Goal: Information Seeking & Learning: Compare options

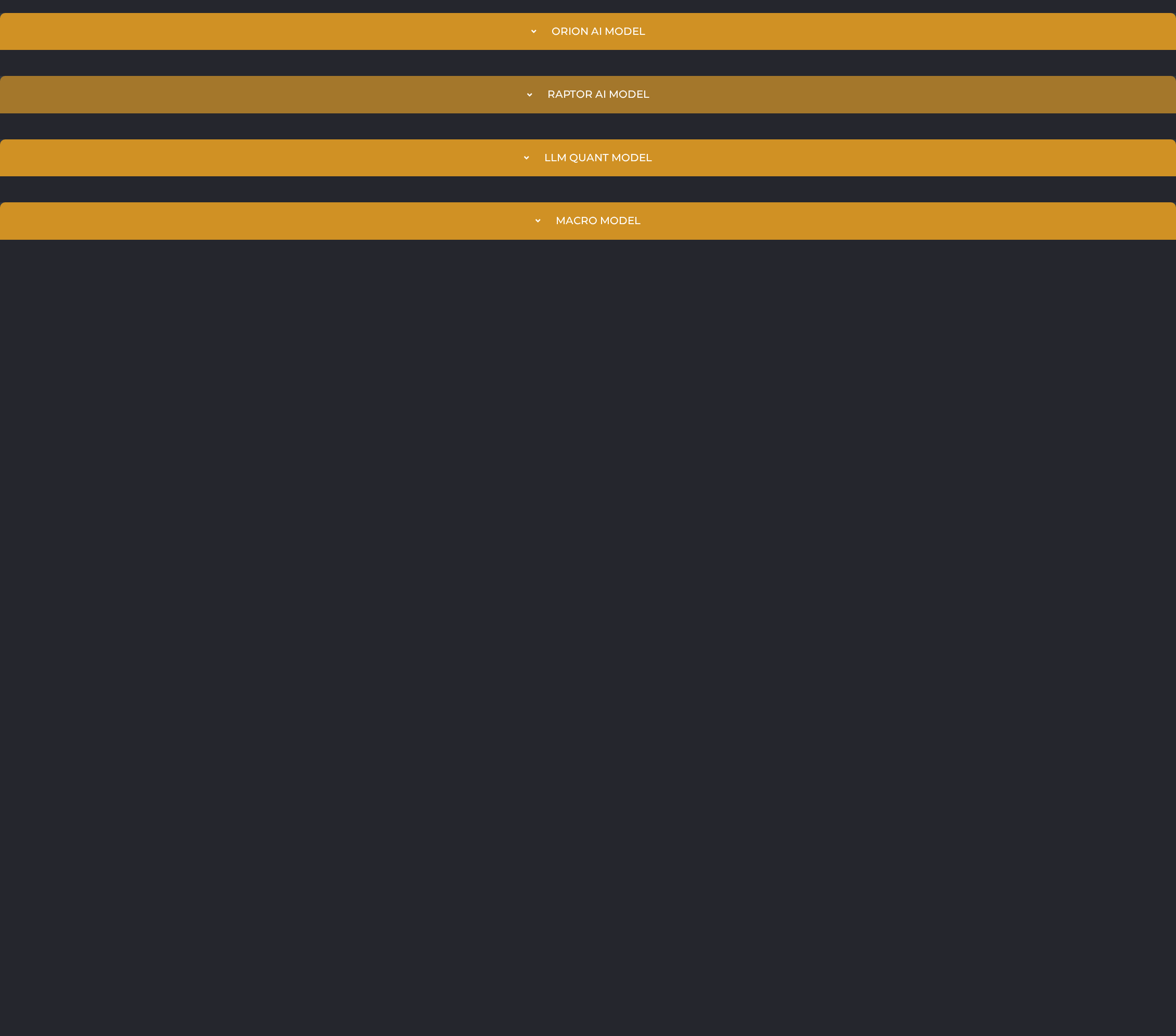
click at [453, 83] on summary "Raptor AI Model" at bounding box center [588, 94] width 1176 height 37
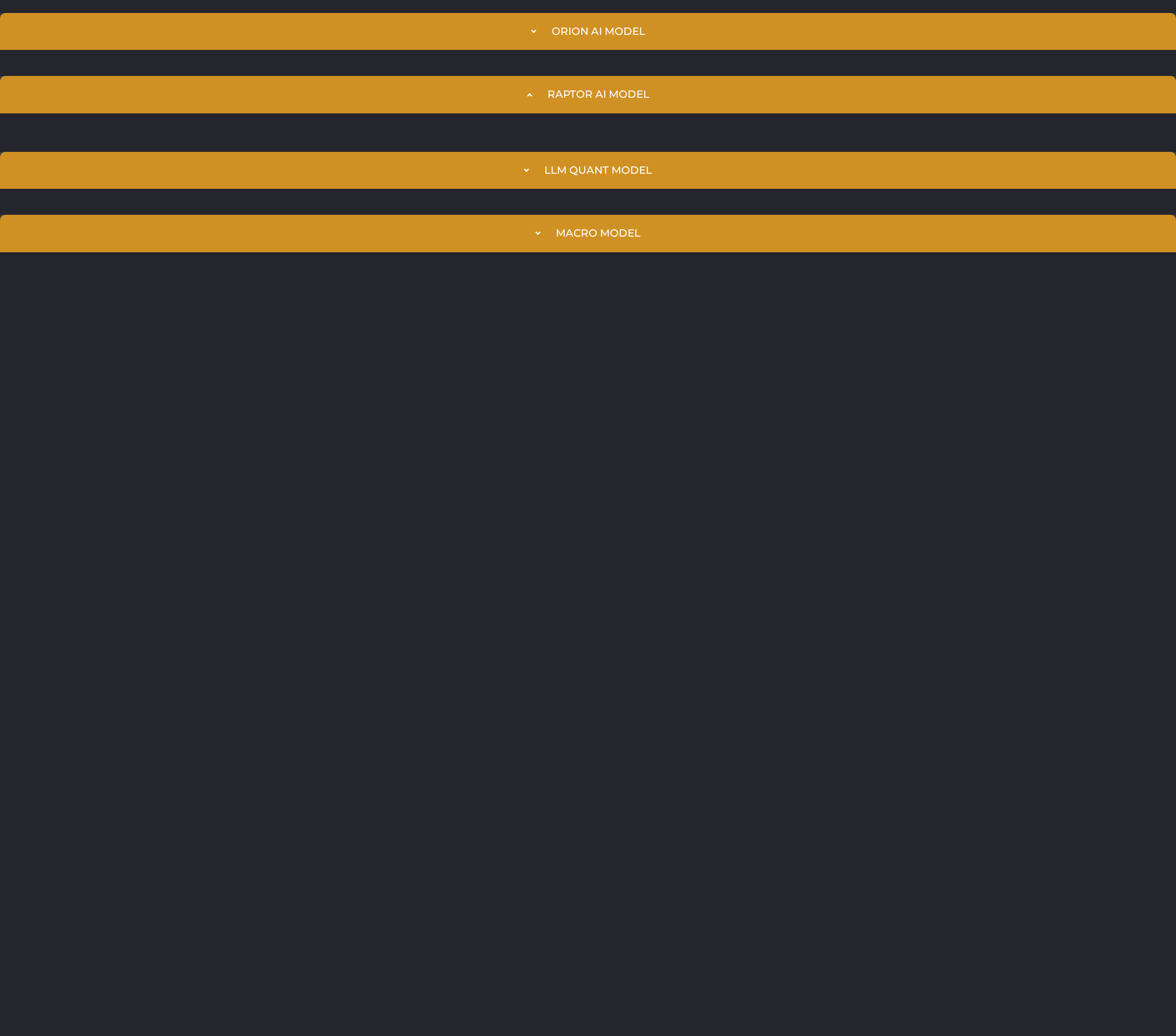
click at [453, 83] on summary "Raptor AI Model" at bounding box center [588, 94] width 1176 height 37
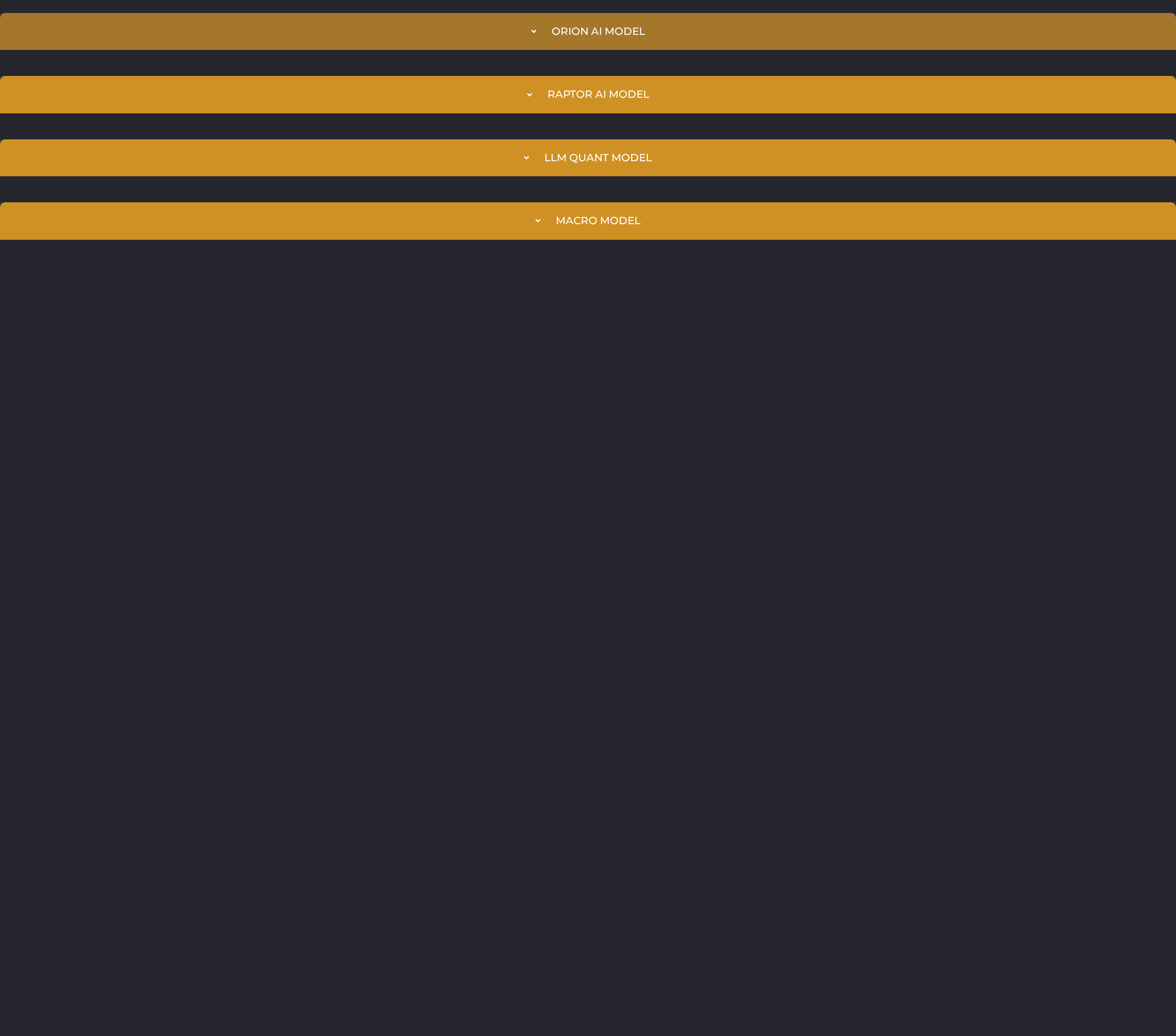
click at [494, 21] on summary "Orion AI Model" at bounding box center [588, 31] width 1176 height 37
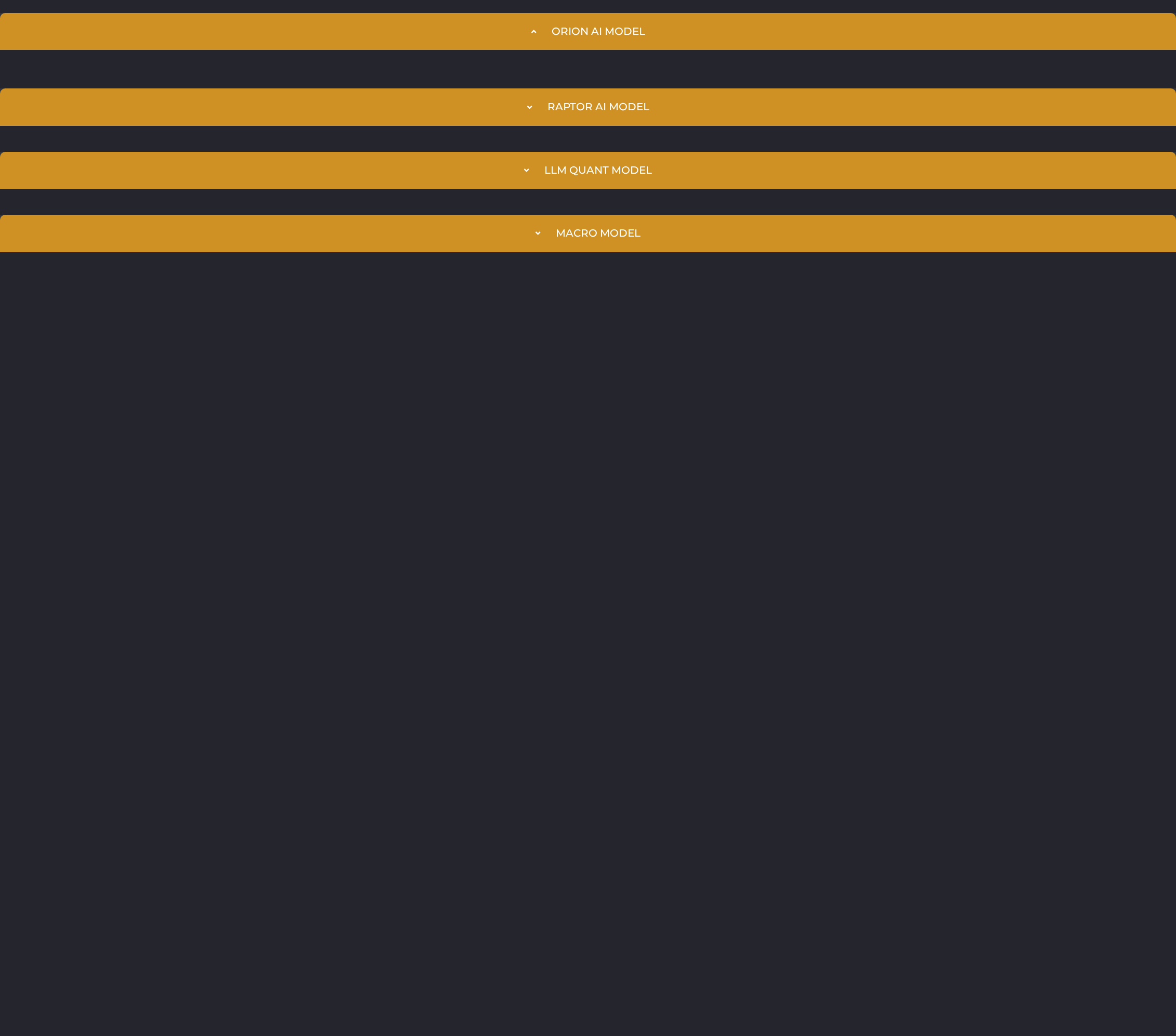
click at [494, 21] on summary "Orion AI Model" at bounding box center [588, 31] width 1176 height 37
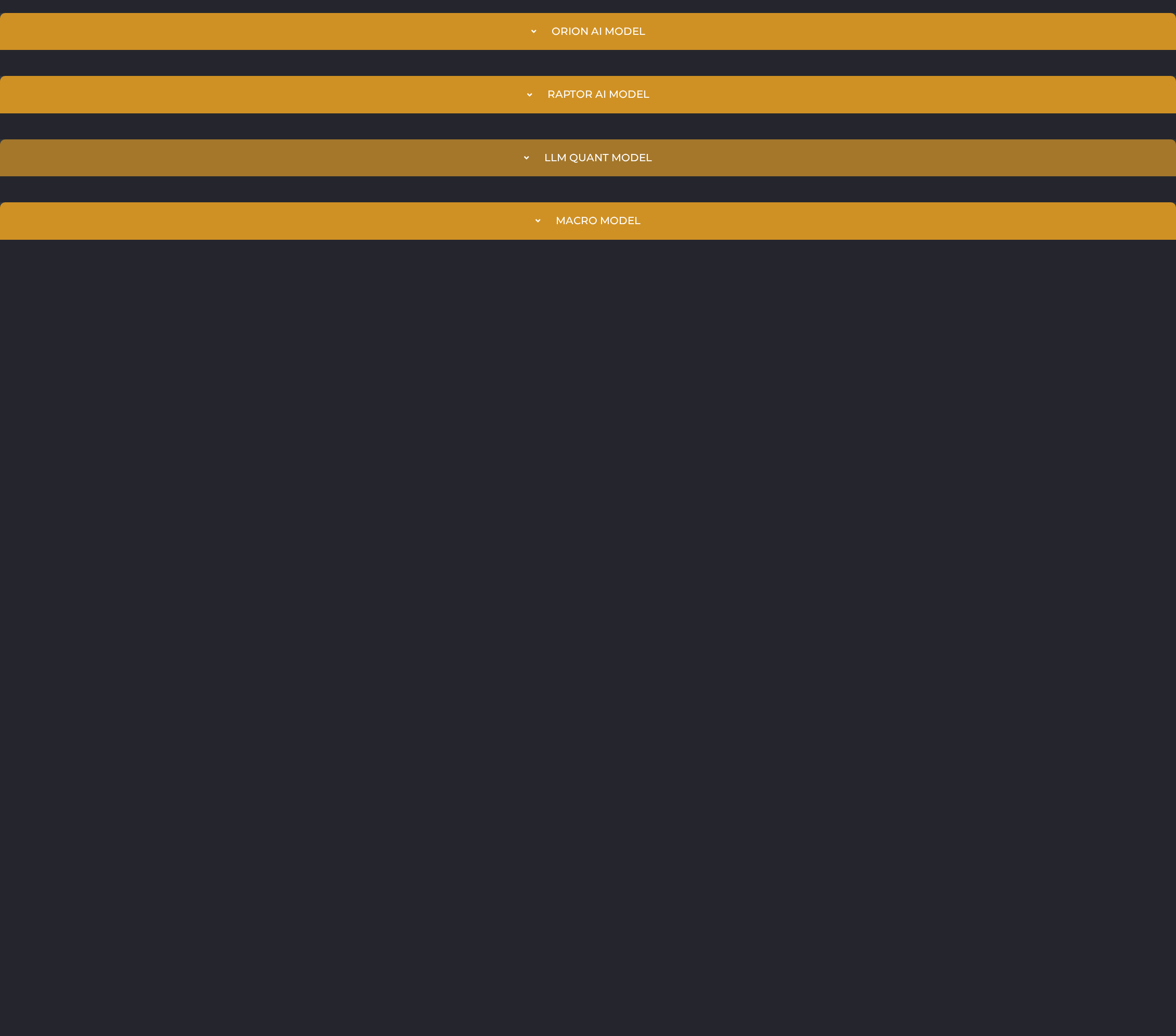
click at [553, 159] on div "LLM Quant Model" at bounding box center [598, 158] width 107 height 12
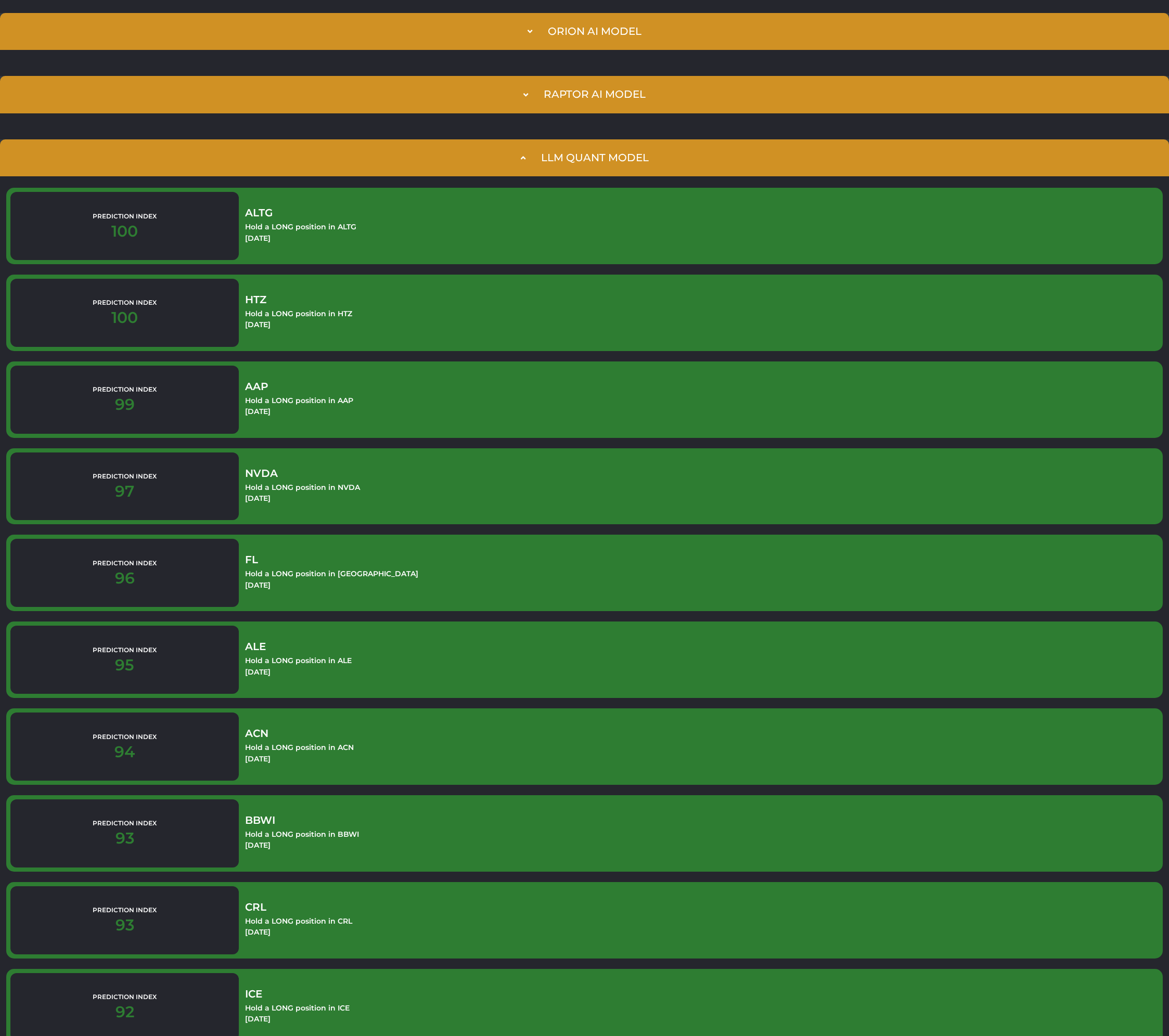
click at [553, 159] on div "LLM Quant Model" at bounding box center [595, 158] width 107 height 12
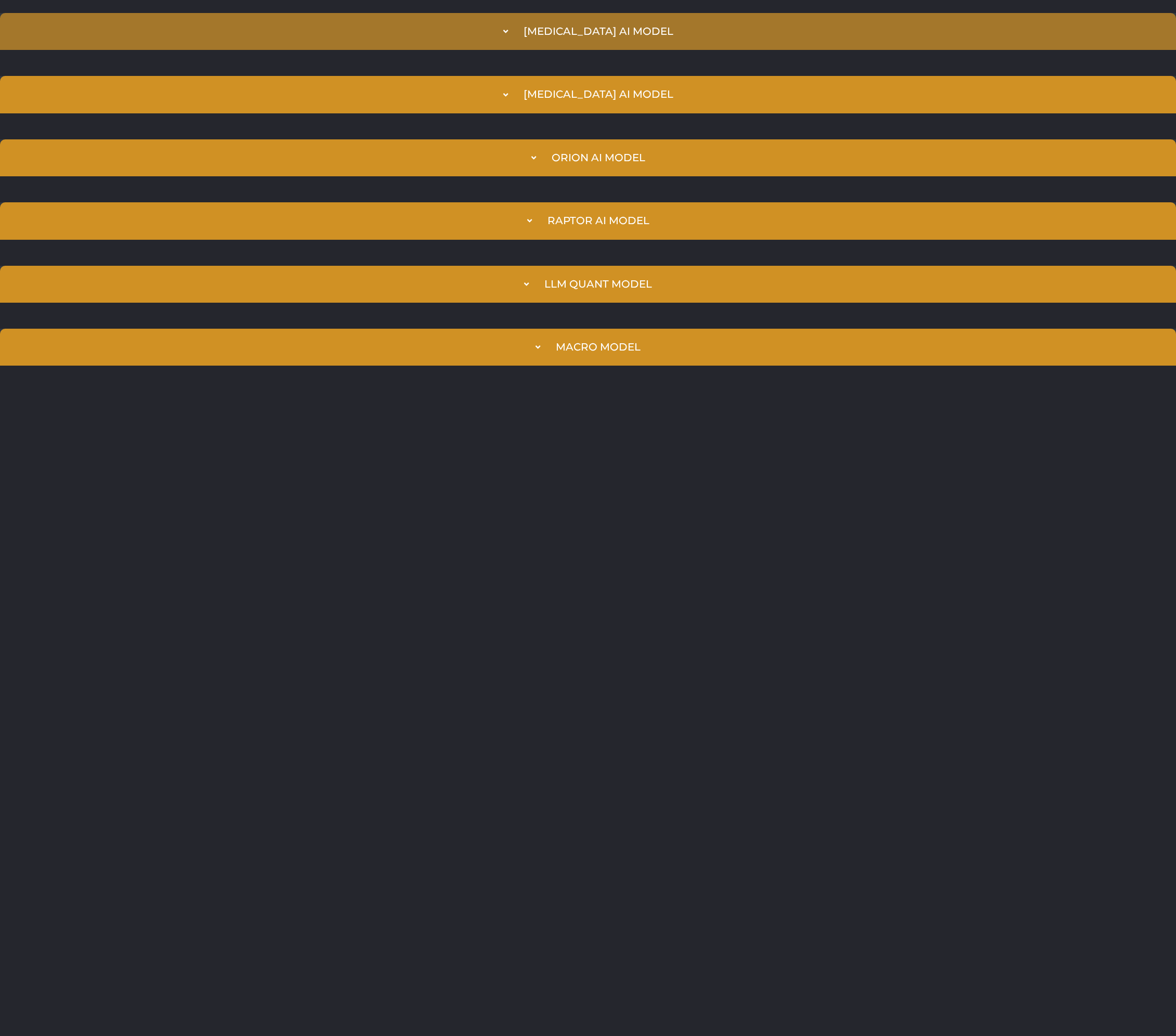
click at [537, 26] on summary "[MEDICAL_DATA] AI Model" at bounding box center [588, 31] width 1176 height 37
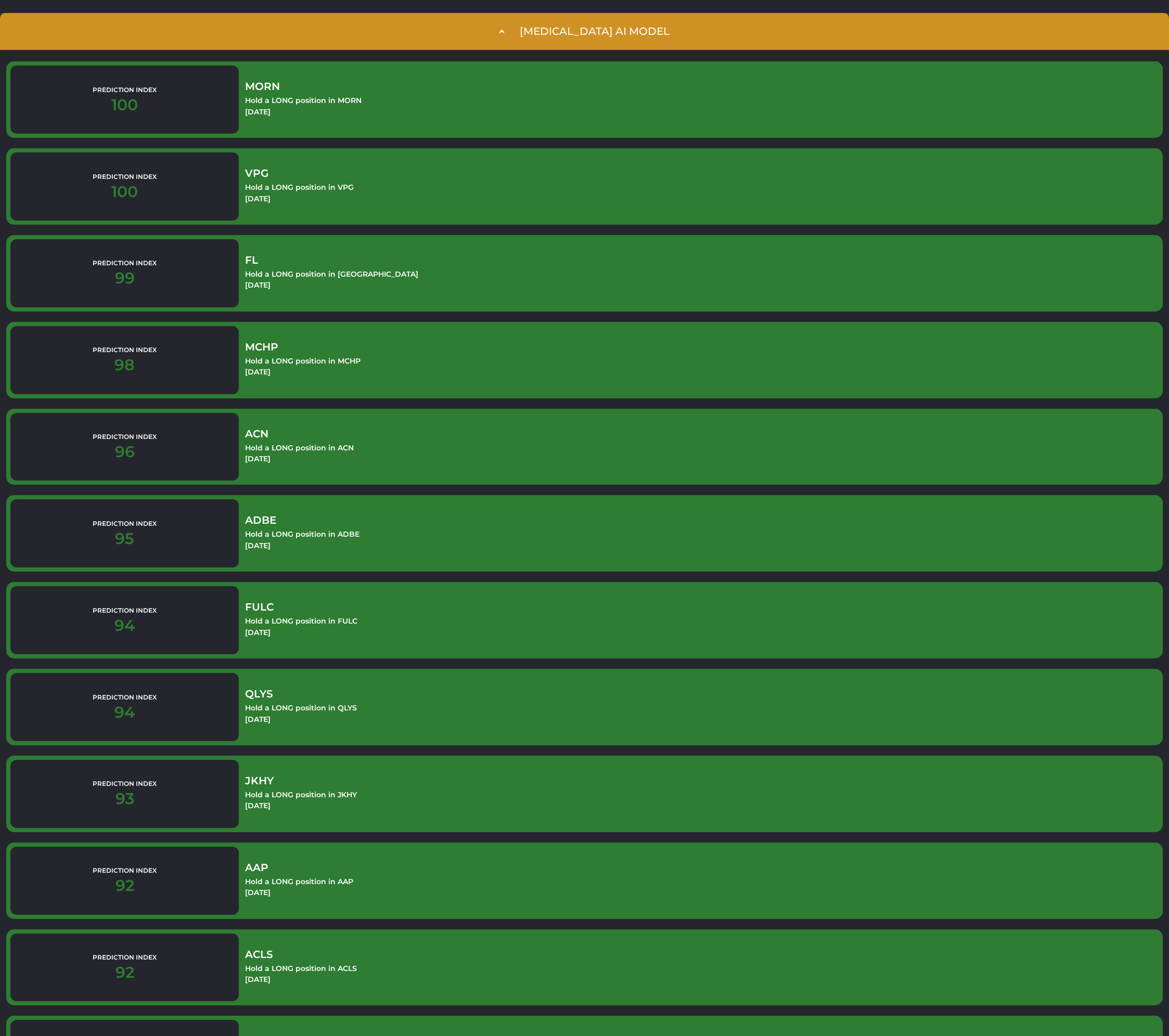
click at [445, 46] on summary "[MEDICAL_DATA] AI Model" at bounding box center [584, 31] width 1169 height 37
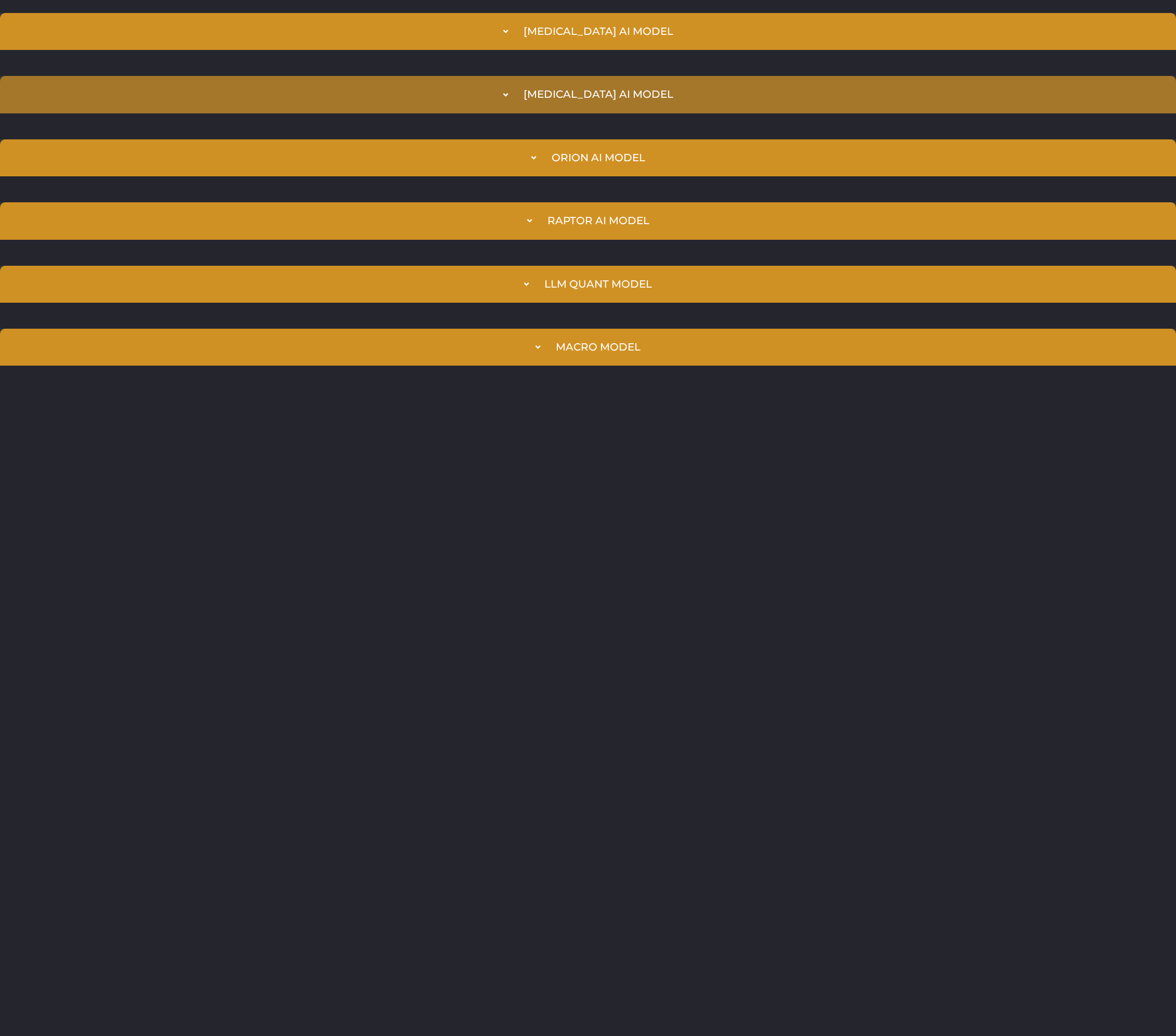
click at [492, 102] on summary "[MEDICAL_DATA] AI Model" at bounding box center [588, 94] width 1176 height 37
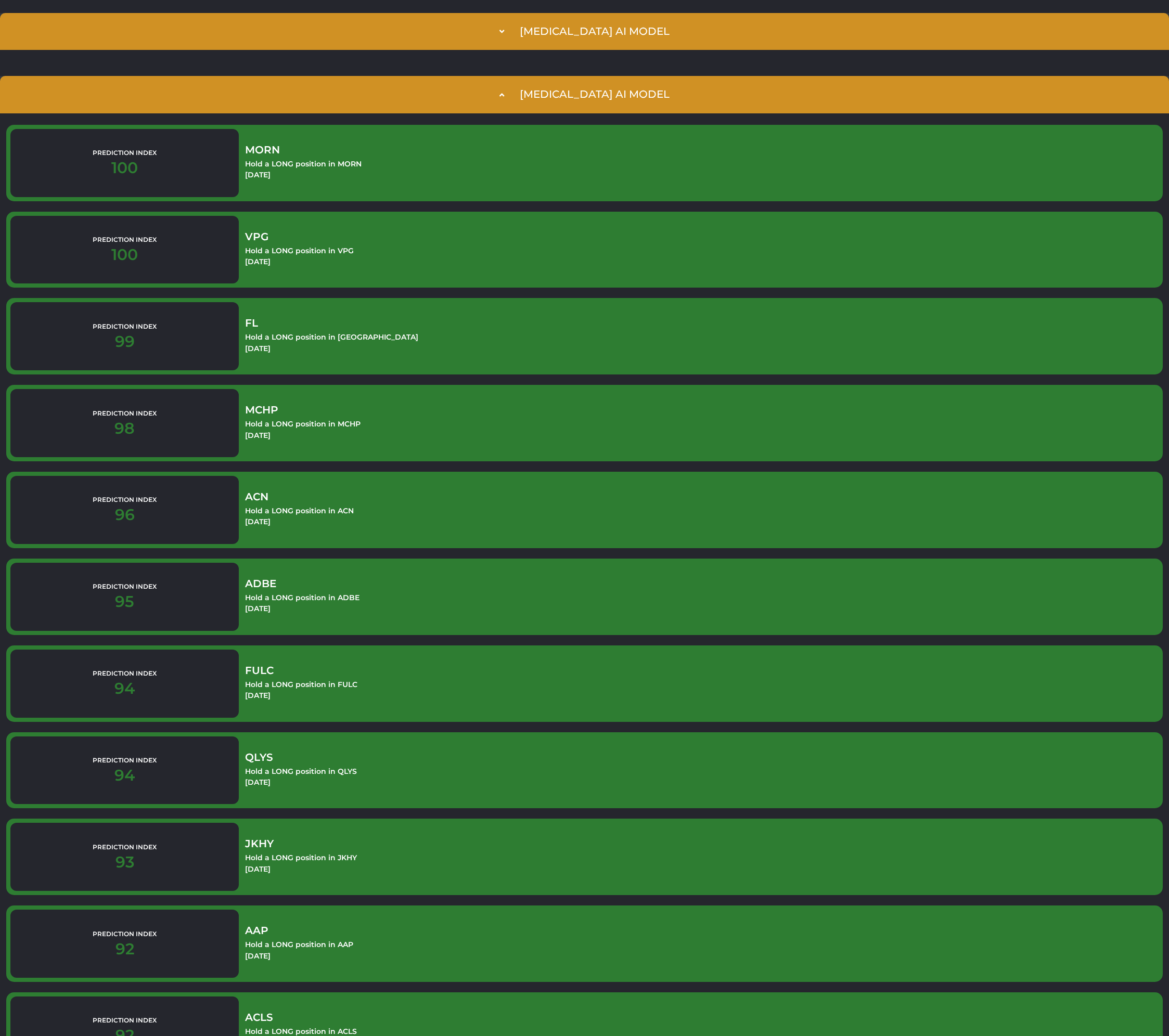
click at [491, 96] on summary "[MEDICAL_DATA] AI Model" at bounding box center [584, 94] width 1169 height 37
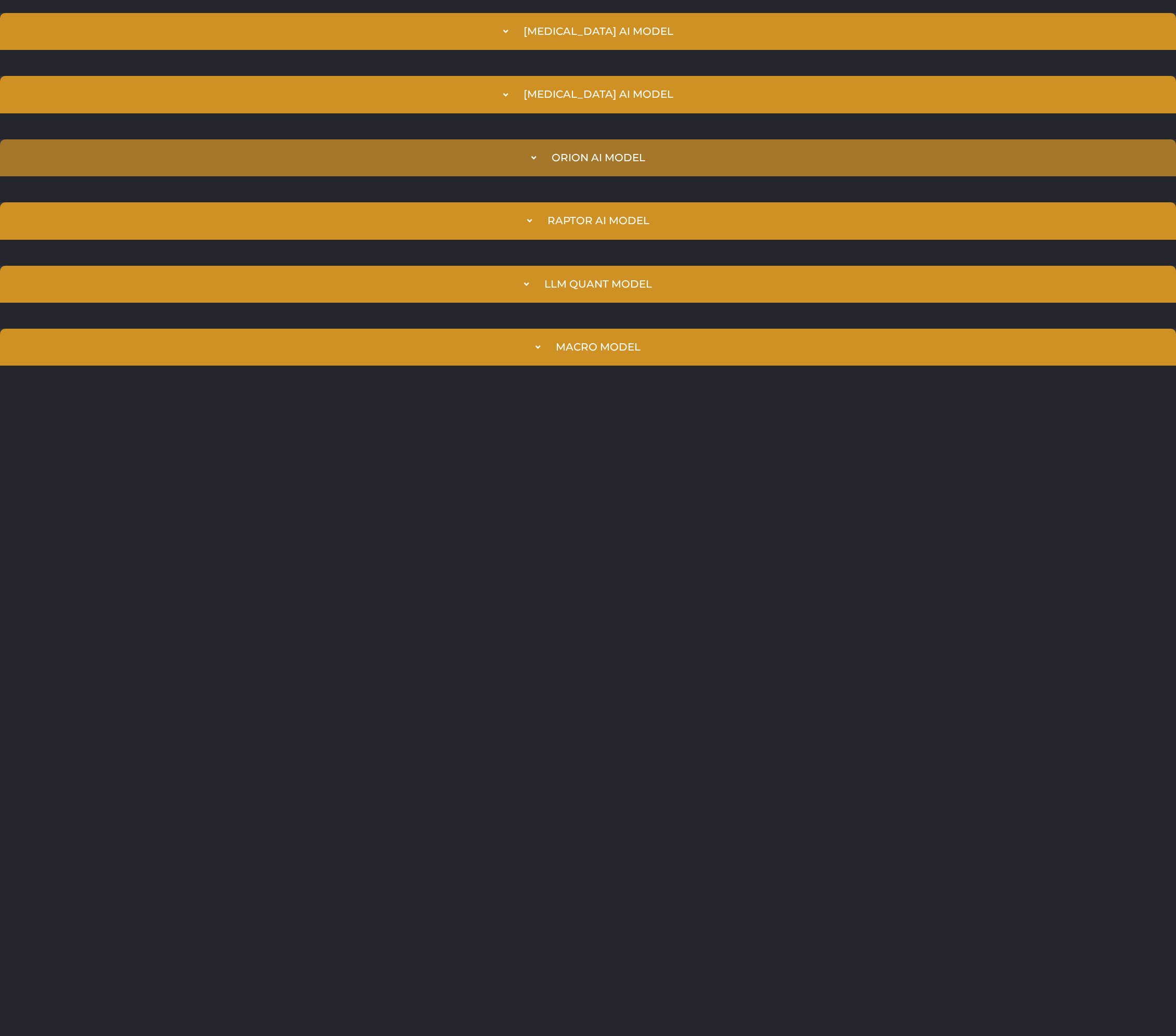
click at [481, 163] on summary "Orion AI Model" at bounding box center [588, 157] width 1176 height 37
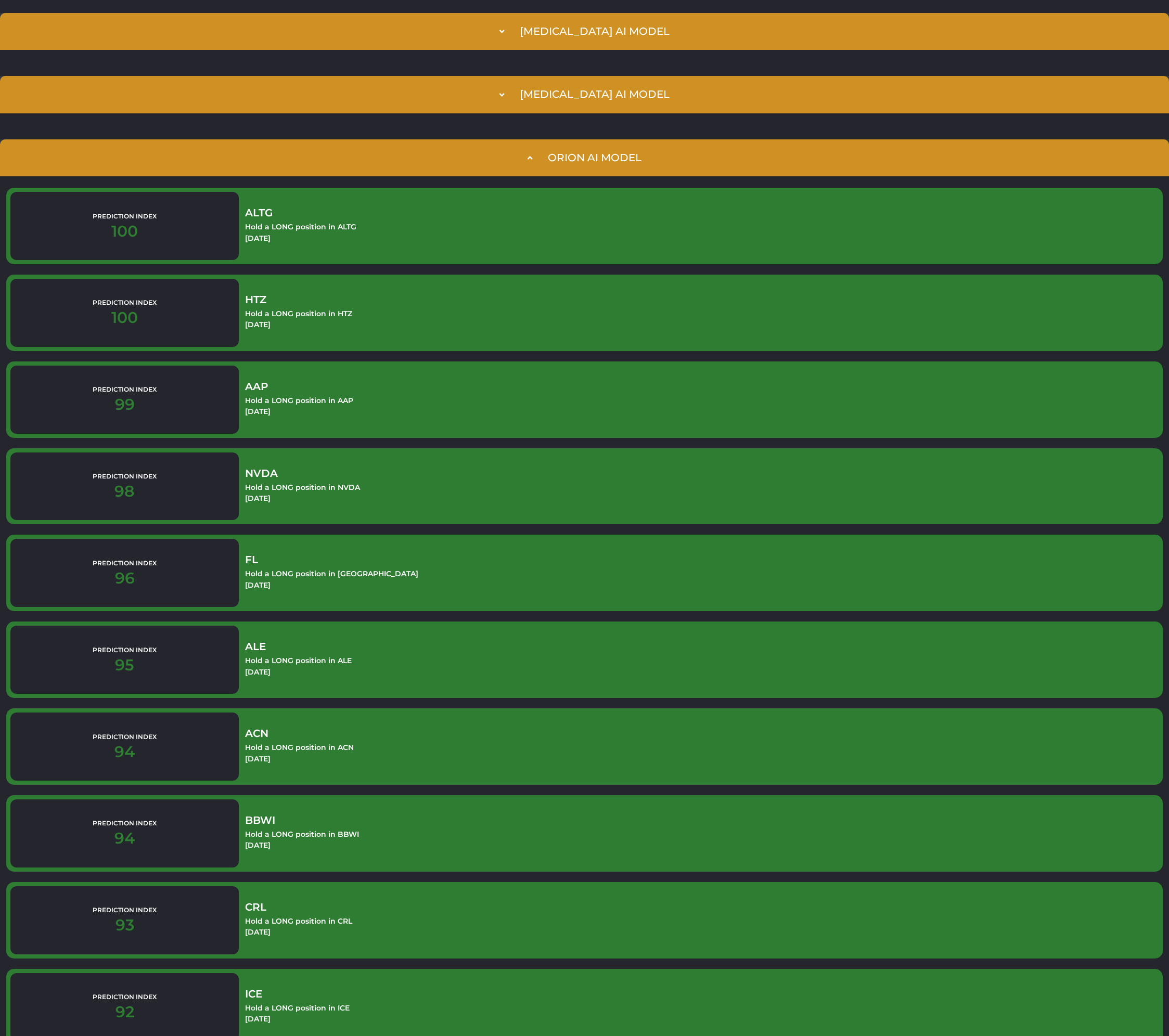
click at [480, 162] on summary "Orion AI Model" at bounding box center [584, 157] width 1169 height 37
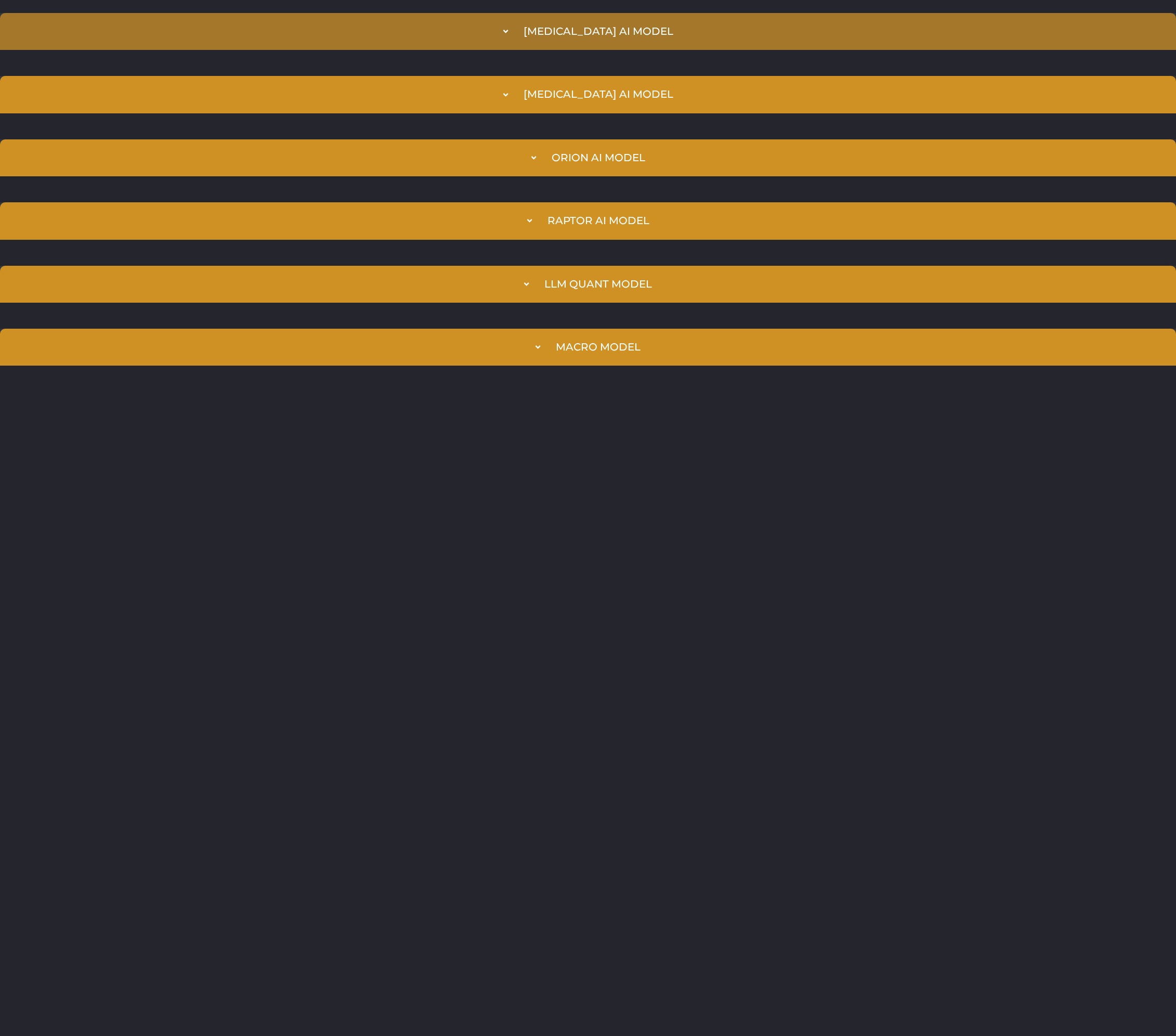
click at [481, 18] on summary "[MEDICAL_DATA] AI Model" at bounding box center [588, 31] width 1176 height 37
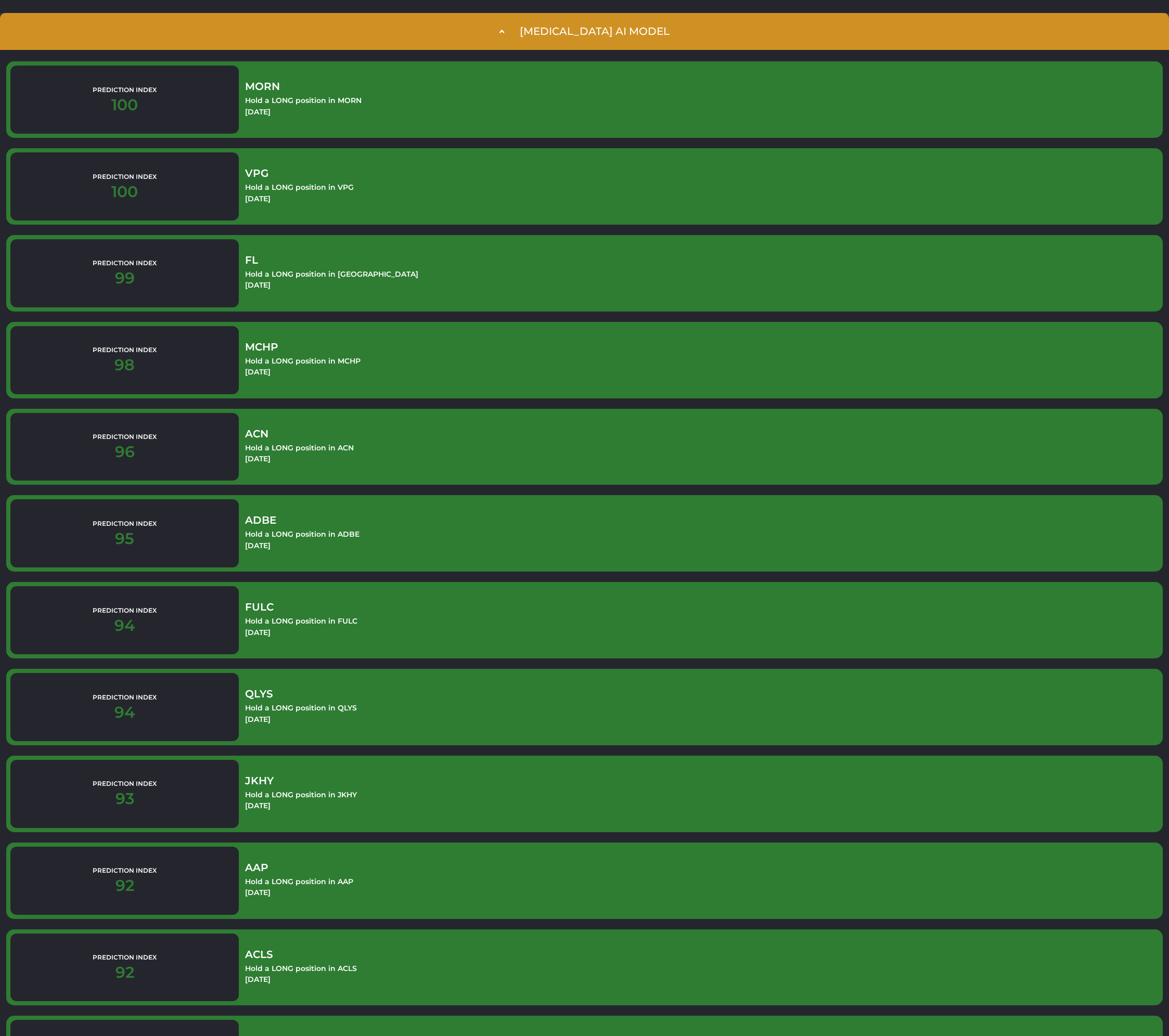
click at [481, 18] on summary "[MEDICAL_DATA] AI Model" at bounding box center [584, 31] width 1169 height 37
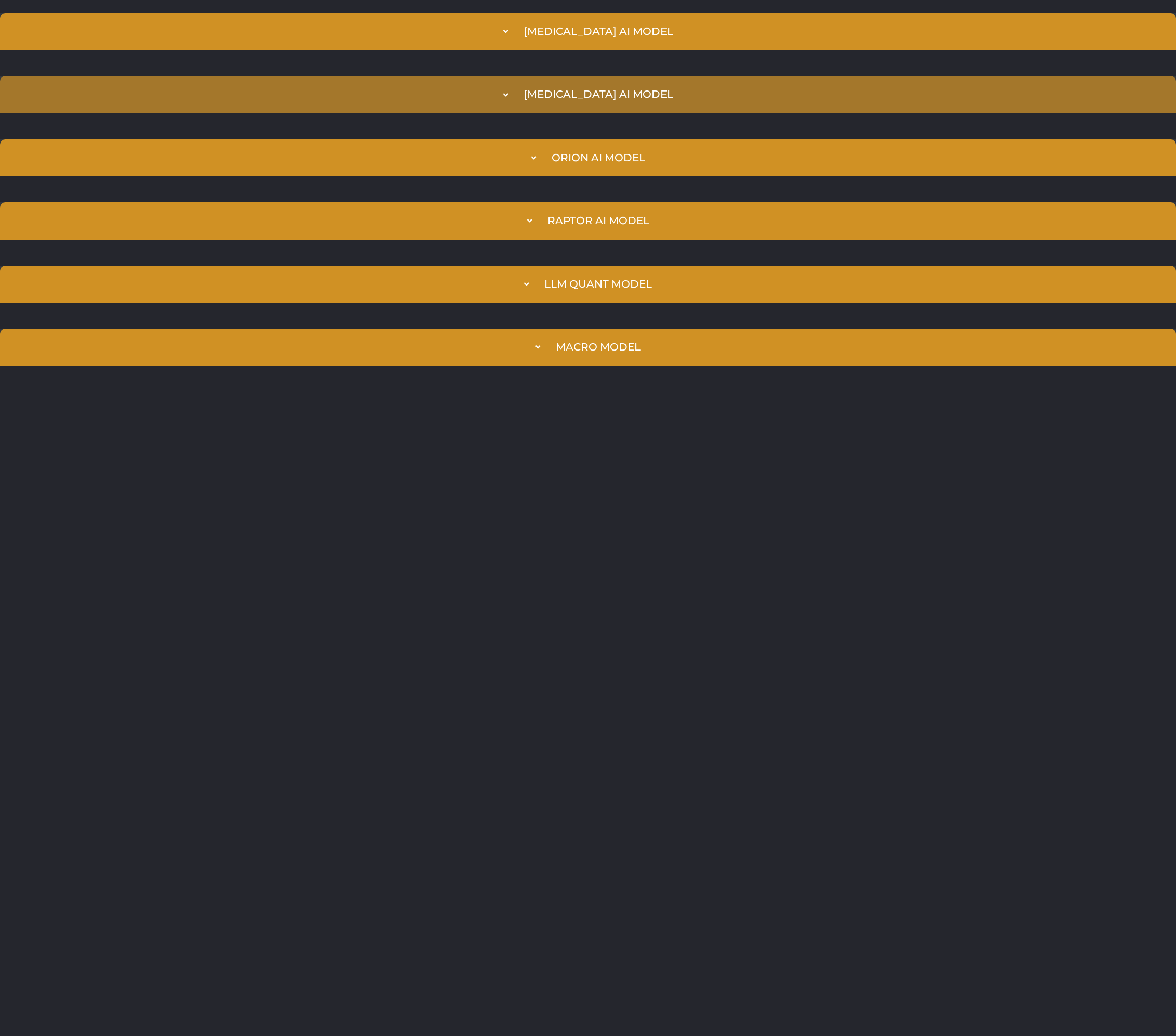
click at [467, 101] on summary "[MEDICAL_DATA] AI Model" at bounding box center [588, 94] width 1176 height 37
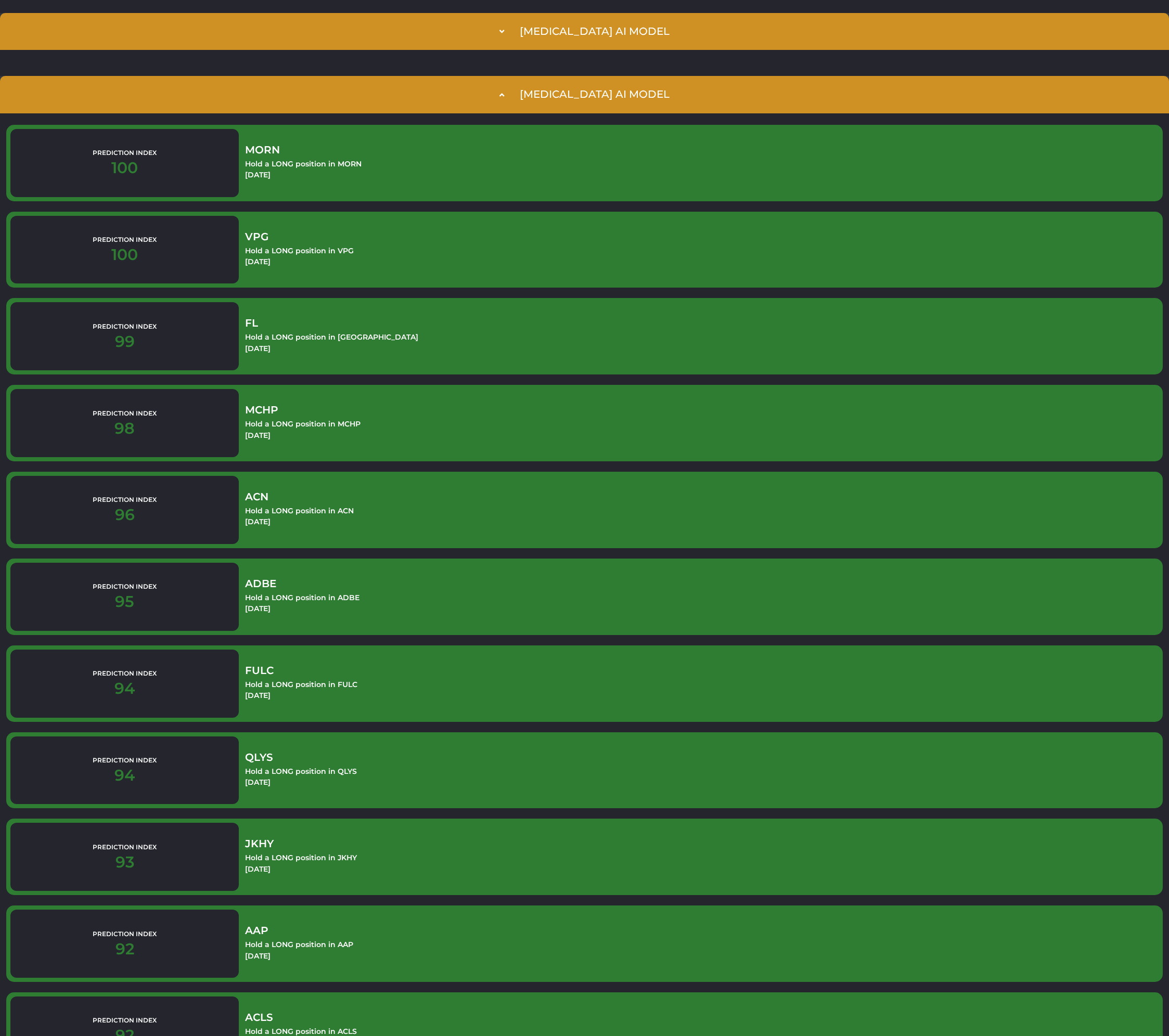
drag, startPoint x: 469, startPoint y: 97, endPoint x: 454, endPoint y: 56, distance: 43.7
click at [468, 97] on summary "[MEDICAL_DATA] AI Model" at bounding box center [584, 94] width 1169 height 37
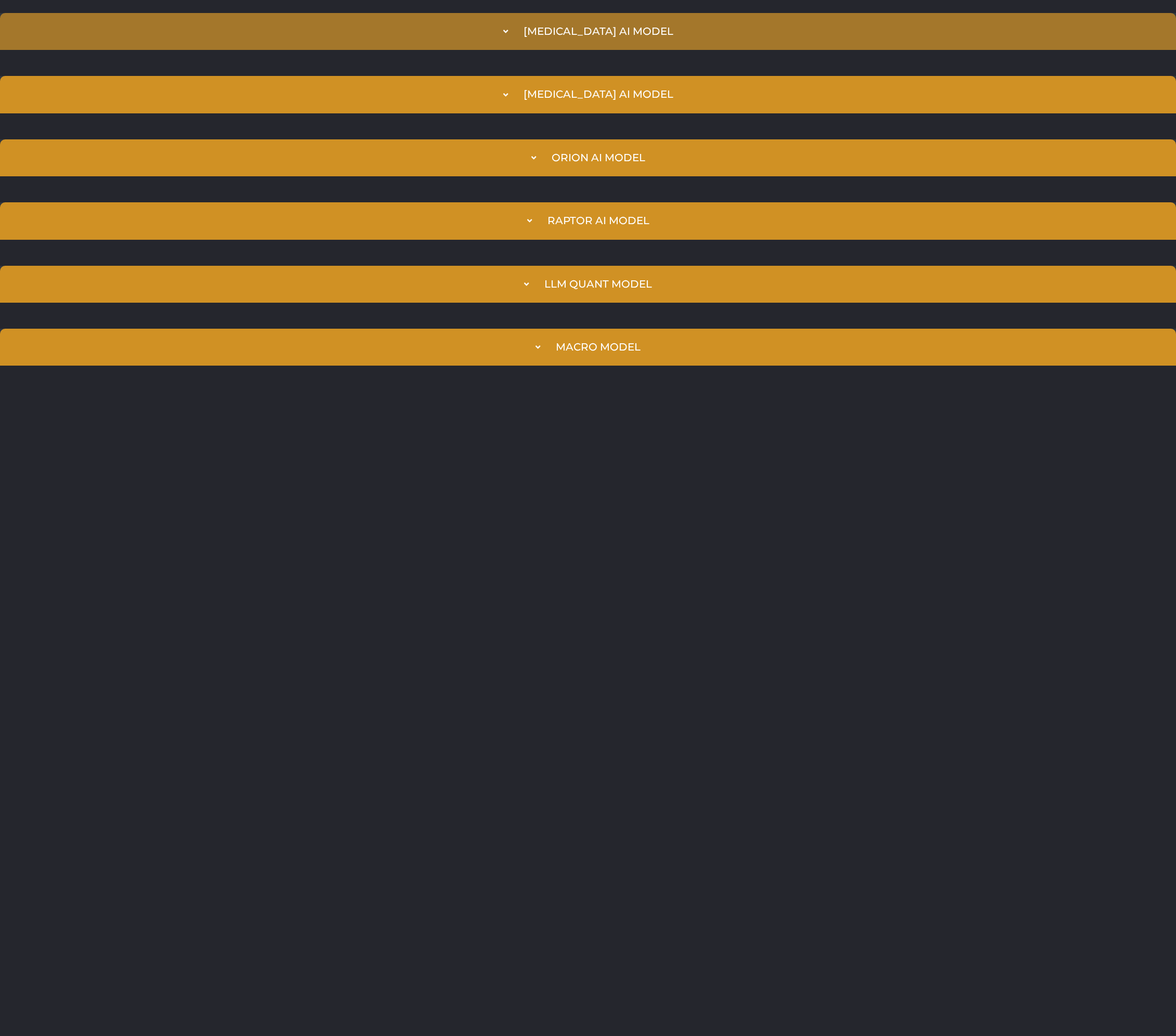
click at [459, 38] on summary "[MEDICAL_DATA] AI Model" at bounding box center [588, 31] width 1176 height 37
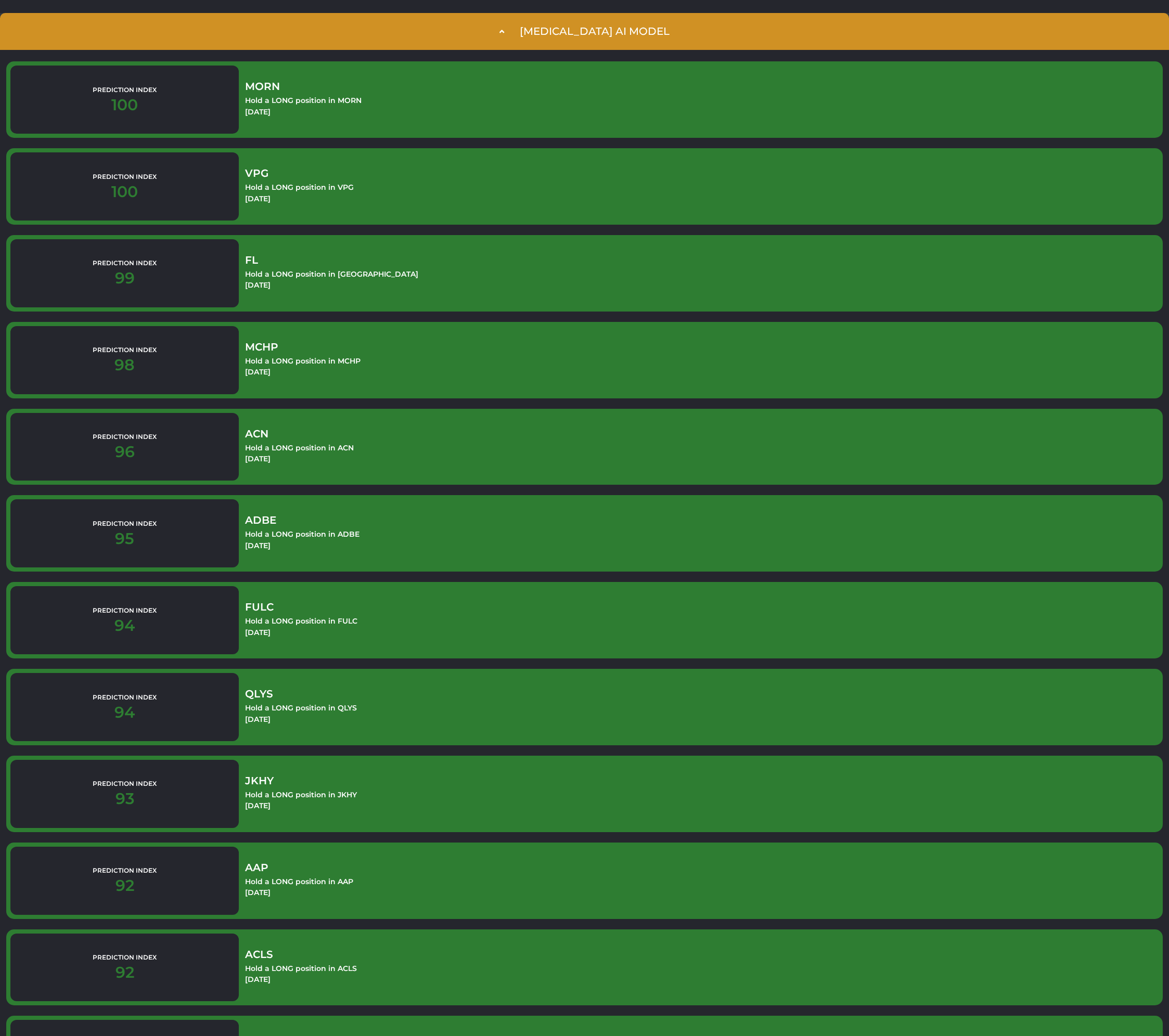
click at [458, 24] on summary "[MEDICAL_DATA] AI Model" at bounding box center [584, 31] width 1169 height 37
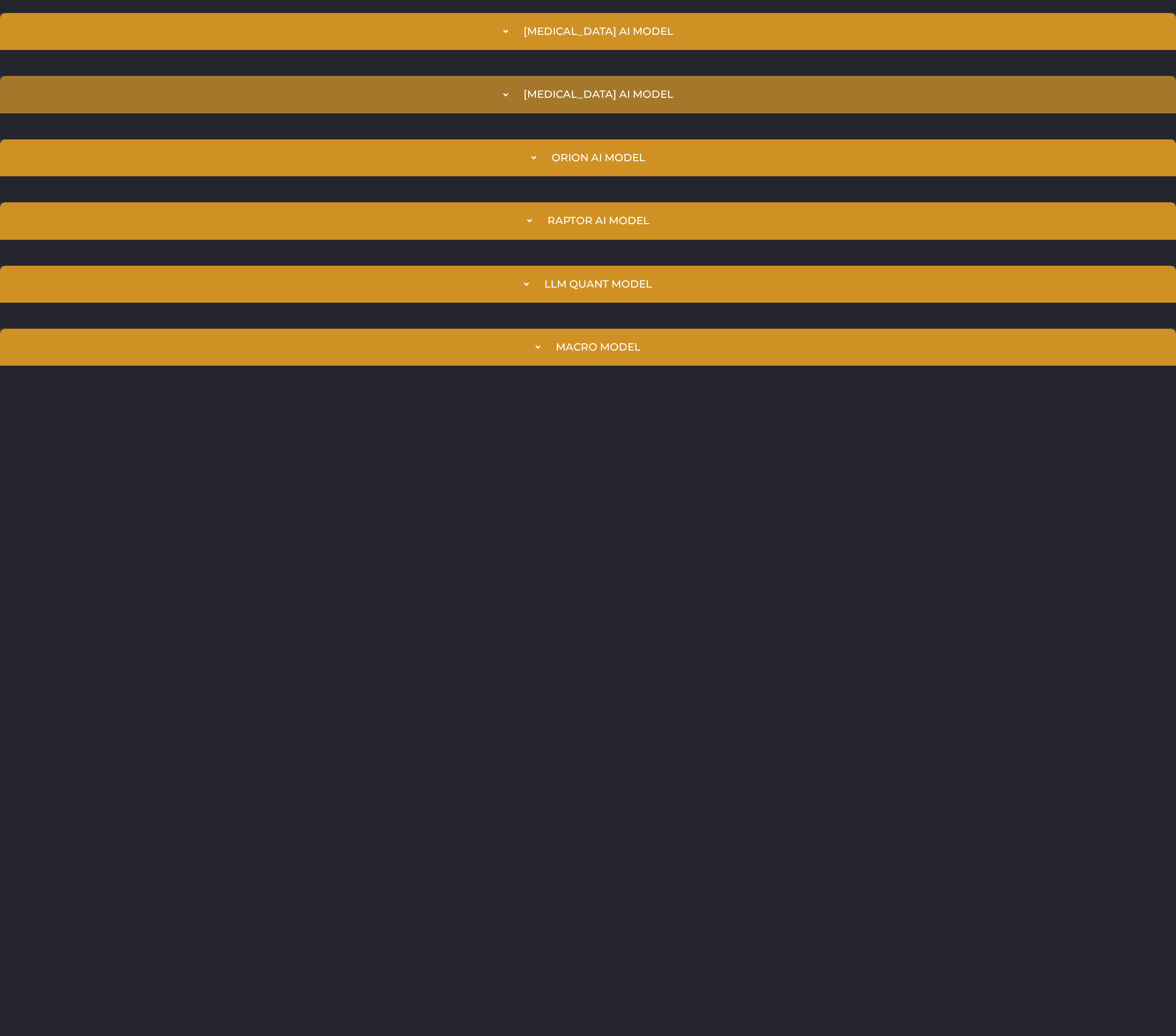
click at [471, 91] on summary "[MEDICAL_DATA] AI Model" at bounding box center [588, 94] width 1176 height 37
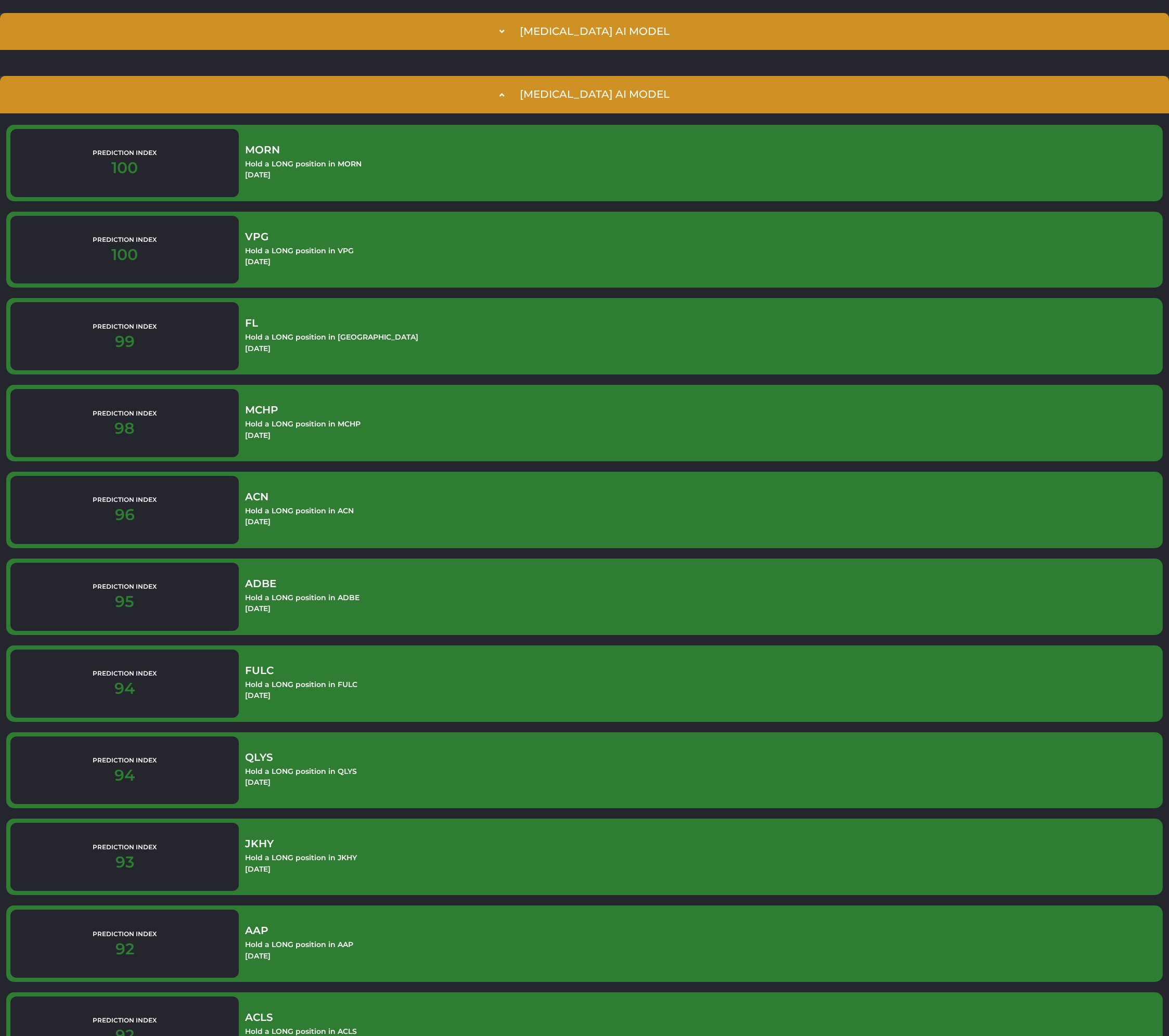
click at [472, 88] on summary "[MEDICAL_DATA] AI Model" at bounding box center [584, 94] width 1169 height 37
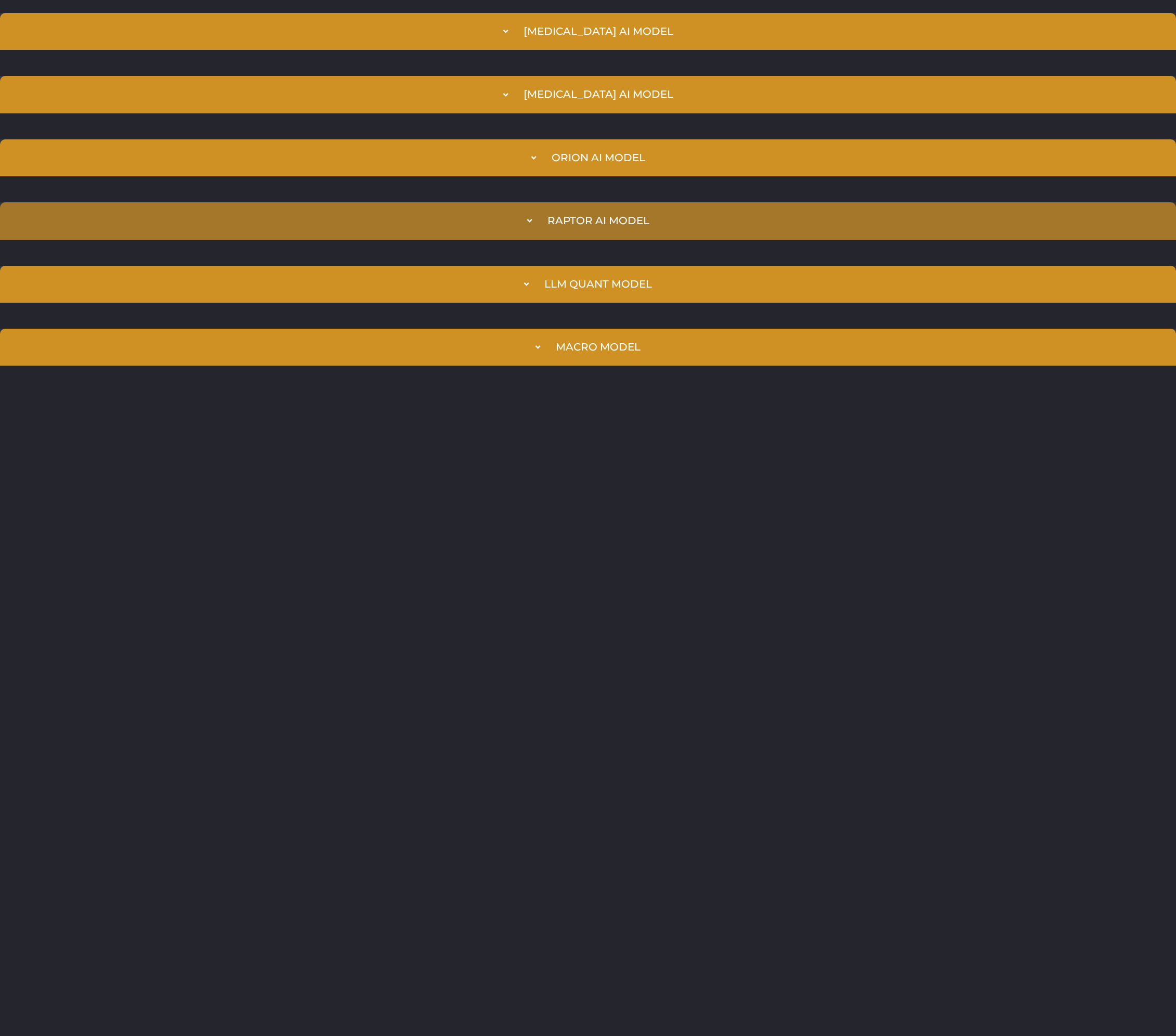
click at [498, 222] on summary "Raptor AI Model" at bounding box center [588, 220] width 1176 height 37
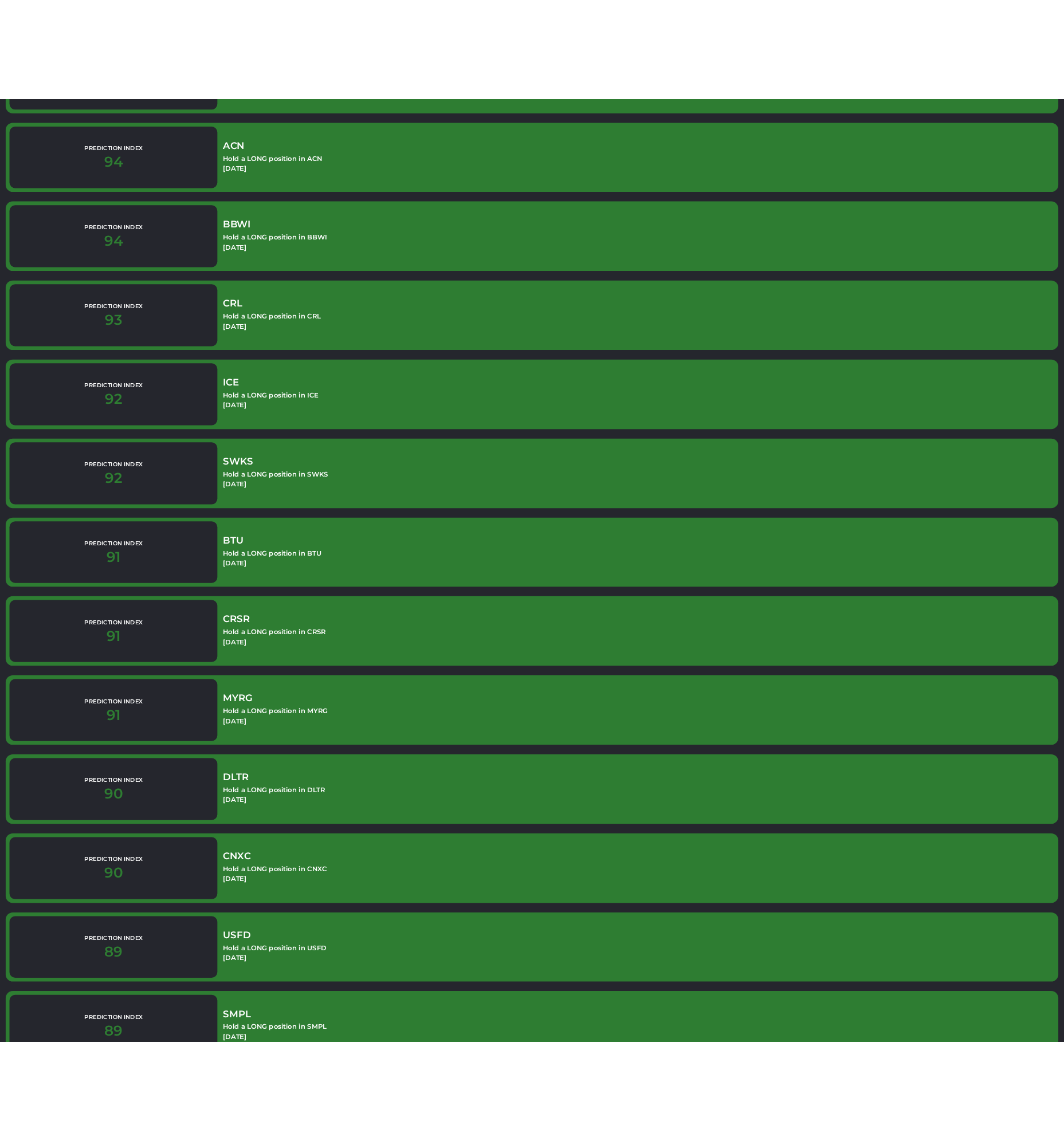
scroll to position [816, 0]
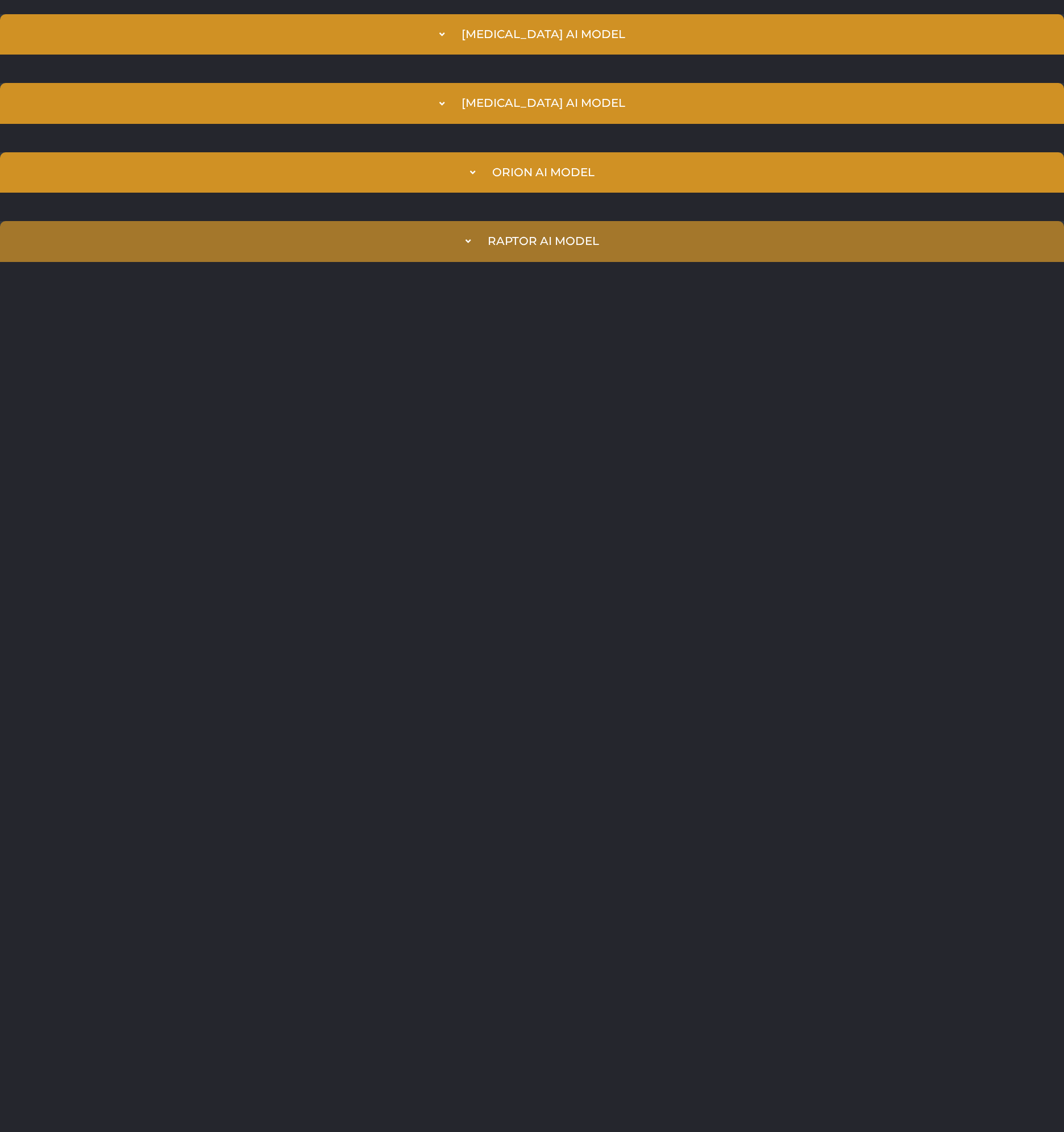
click at [514, 242] on div "Raptor AI Model" at bounding box center [543, 242] width 112 height 13
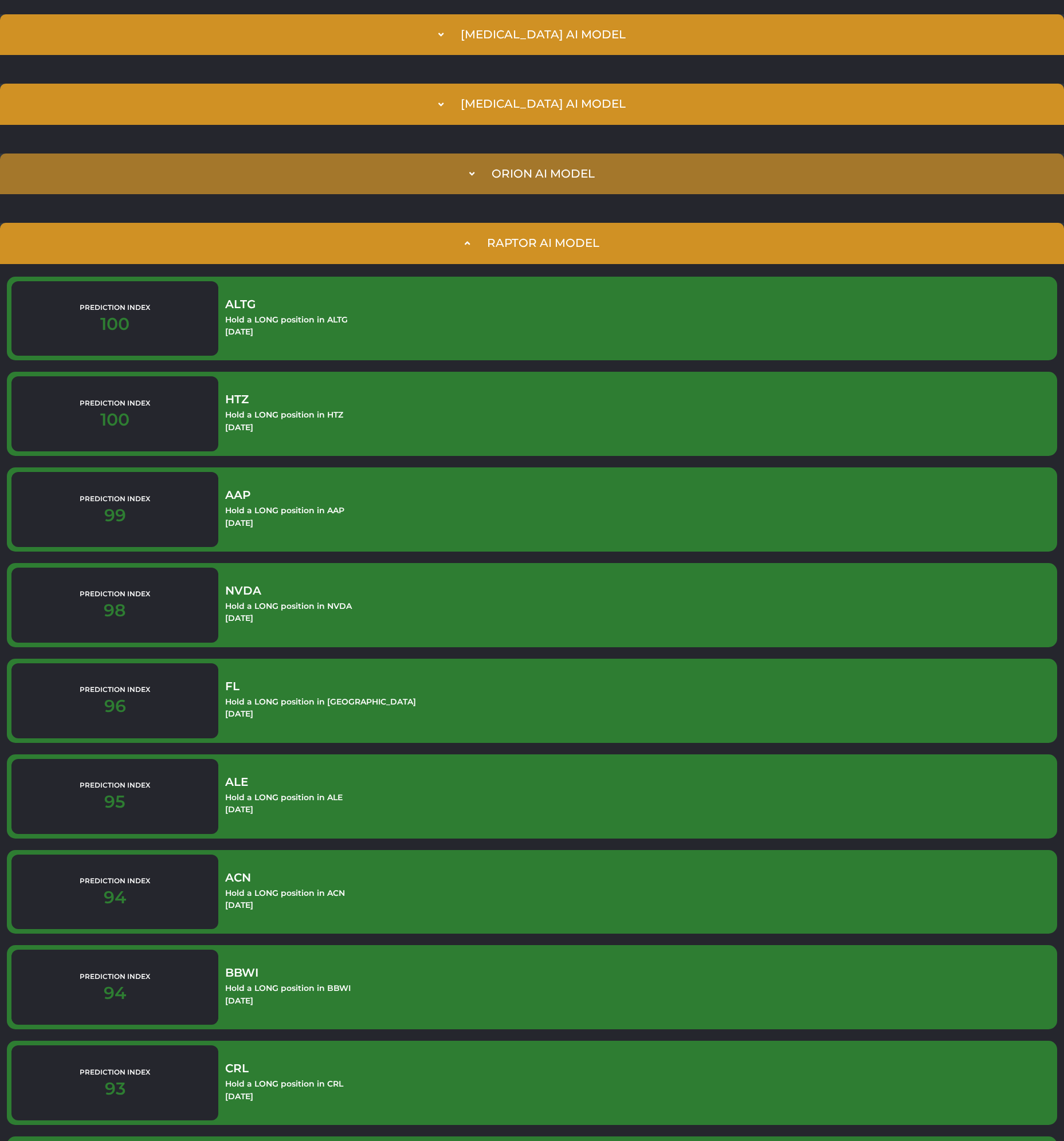
click at [387, 165] on summary "Orion AI Model" at bounding box center [532, 173] width 1064 height 41
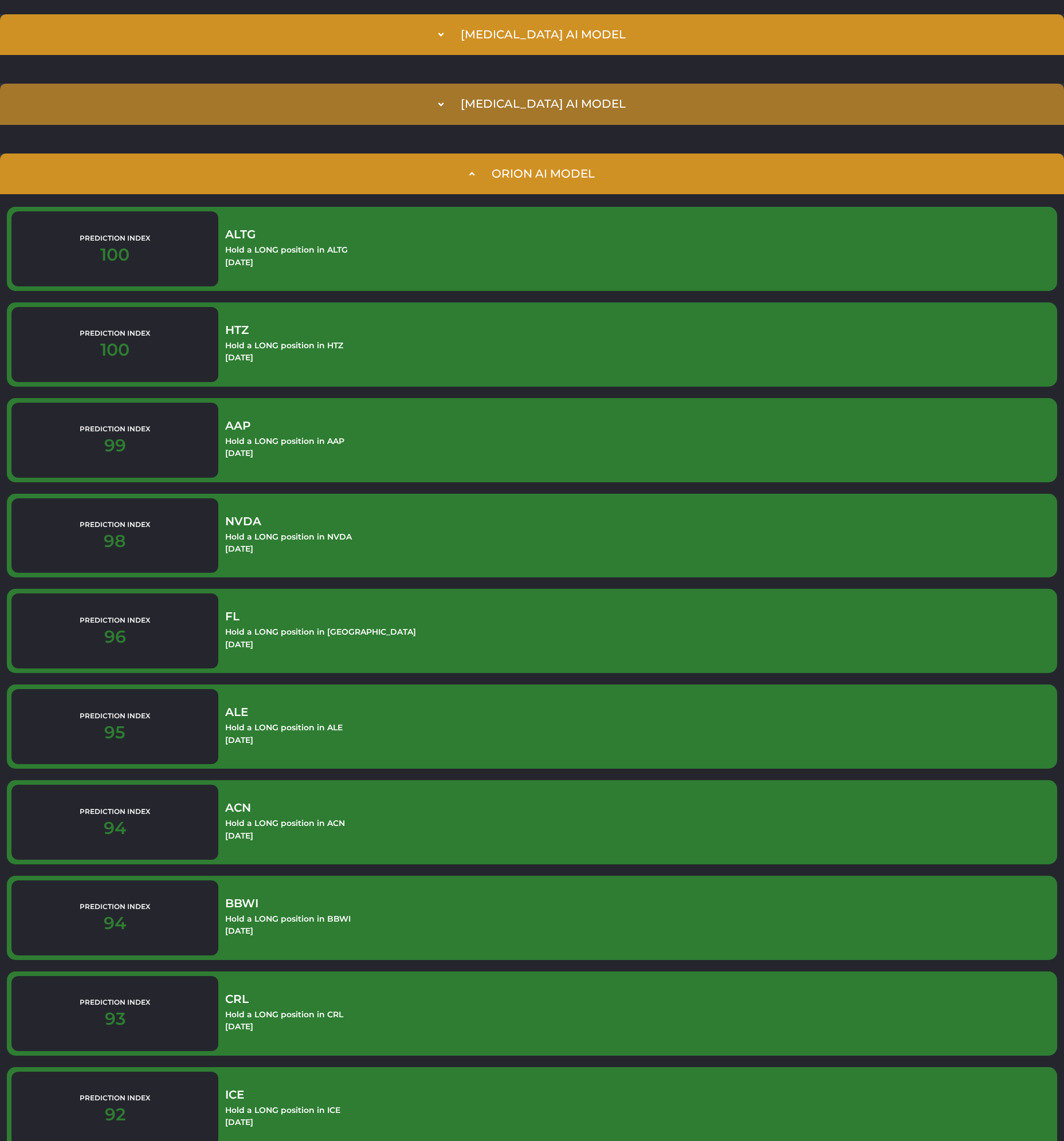
click at [385, 104] on summary "[MEDICAL_DATA] AI Model" at bounding box center [532, 104] width 1064 height 41
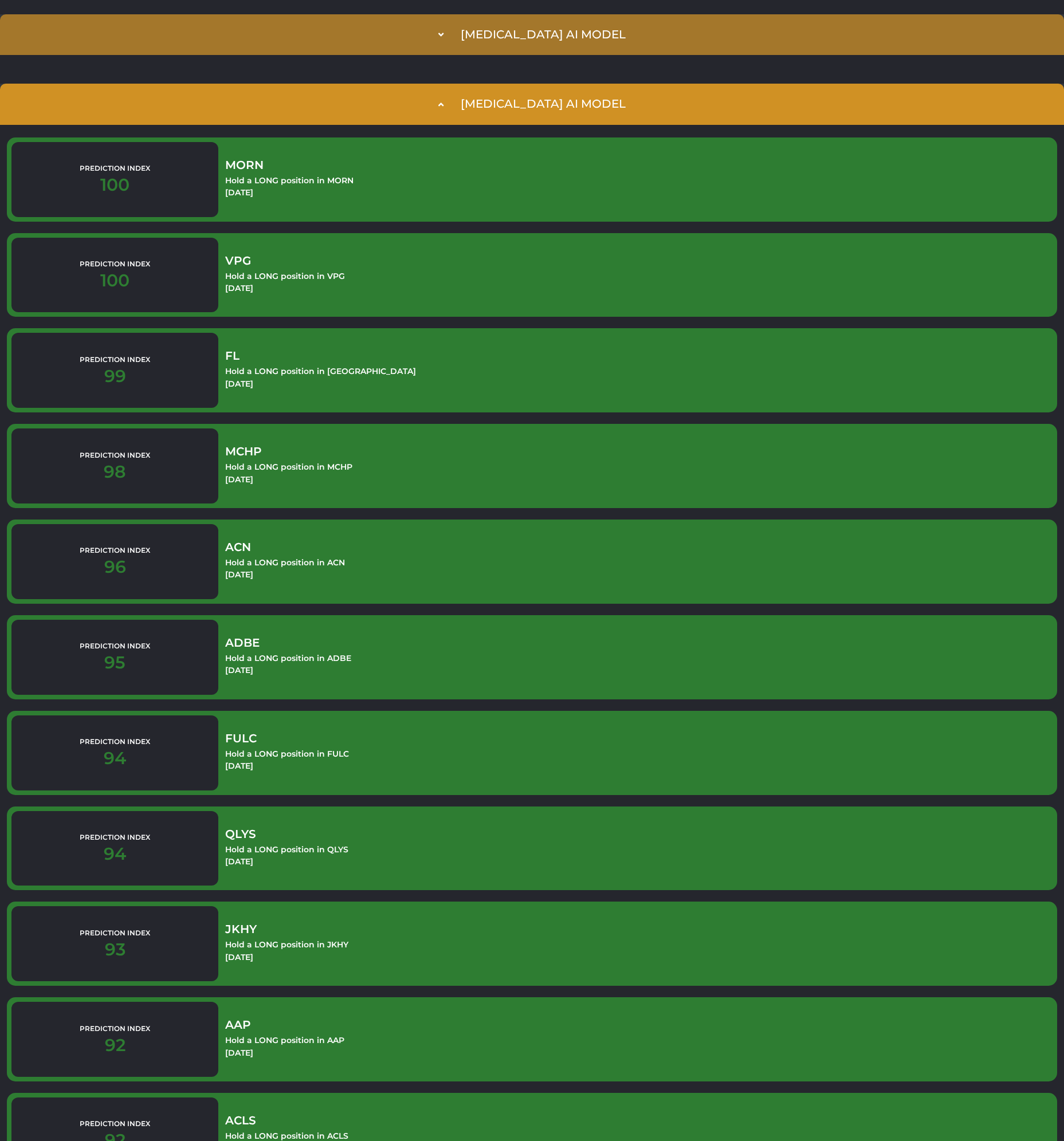
click at [383, 37] on summary "[MEDICAL_DATA] AI Model" at bounding box center [532, 34] width 1064 height 41
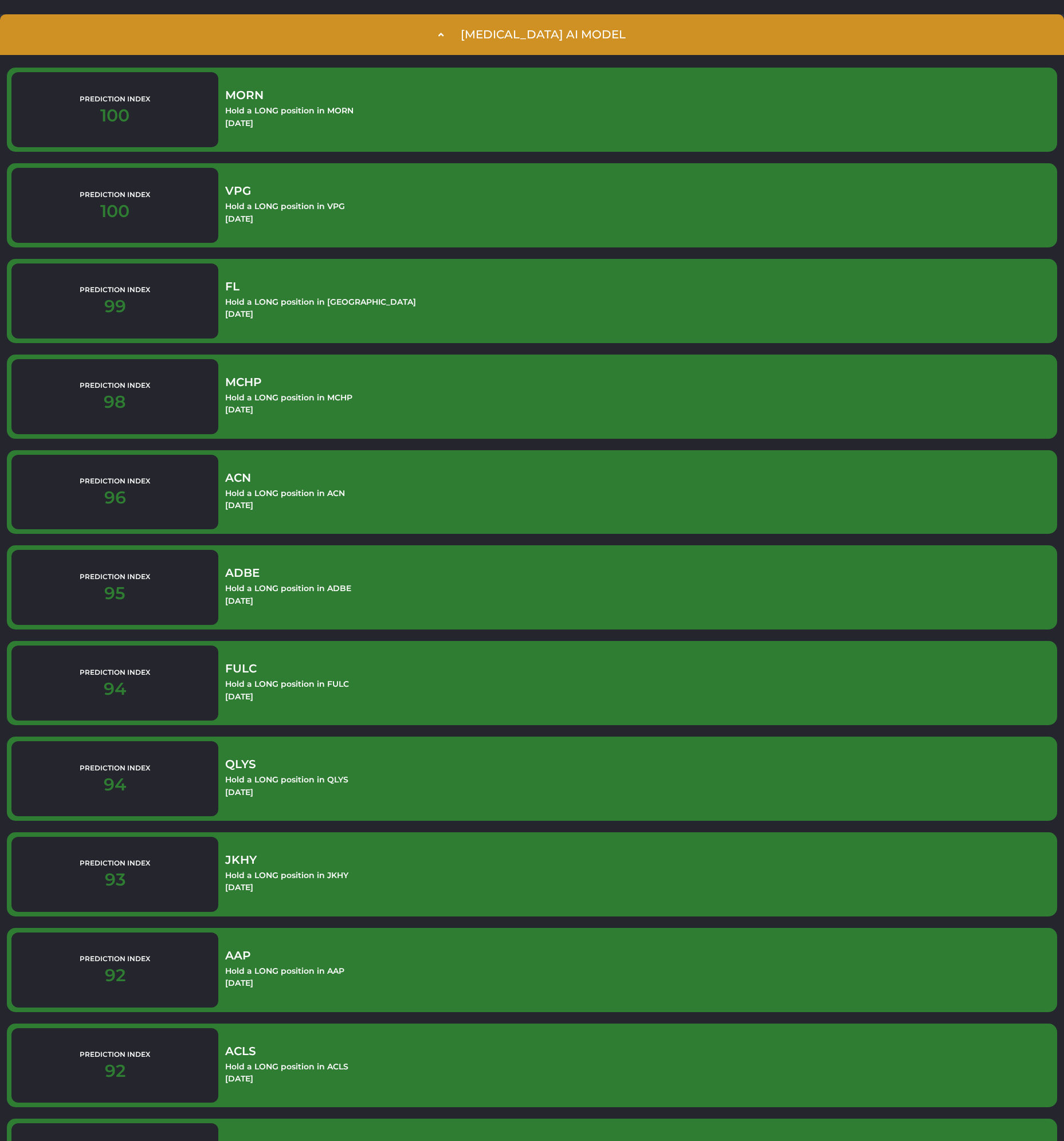
click at [388, 42] on summary "[MEDICAL_DATA] AI Model" at bounding box center [532, 34] width 1064 height 41
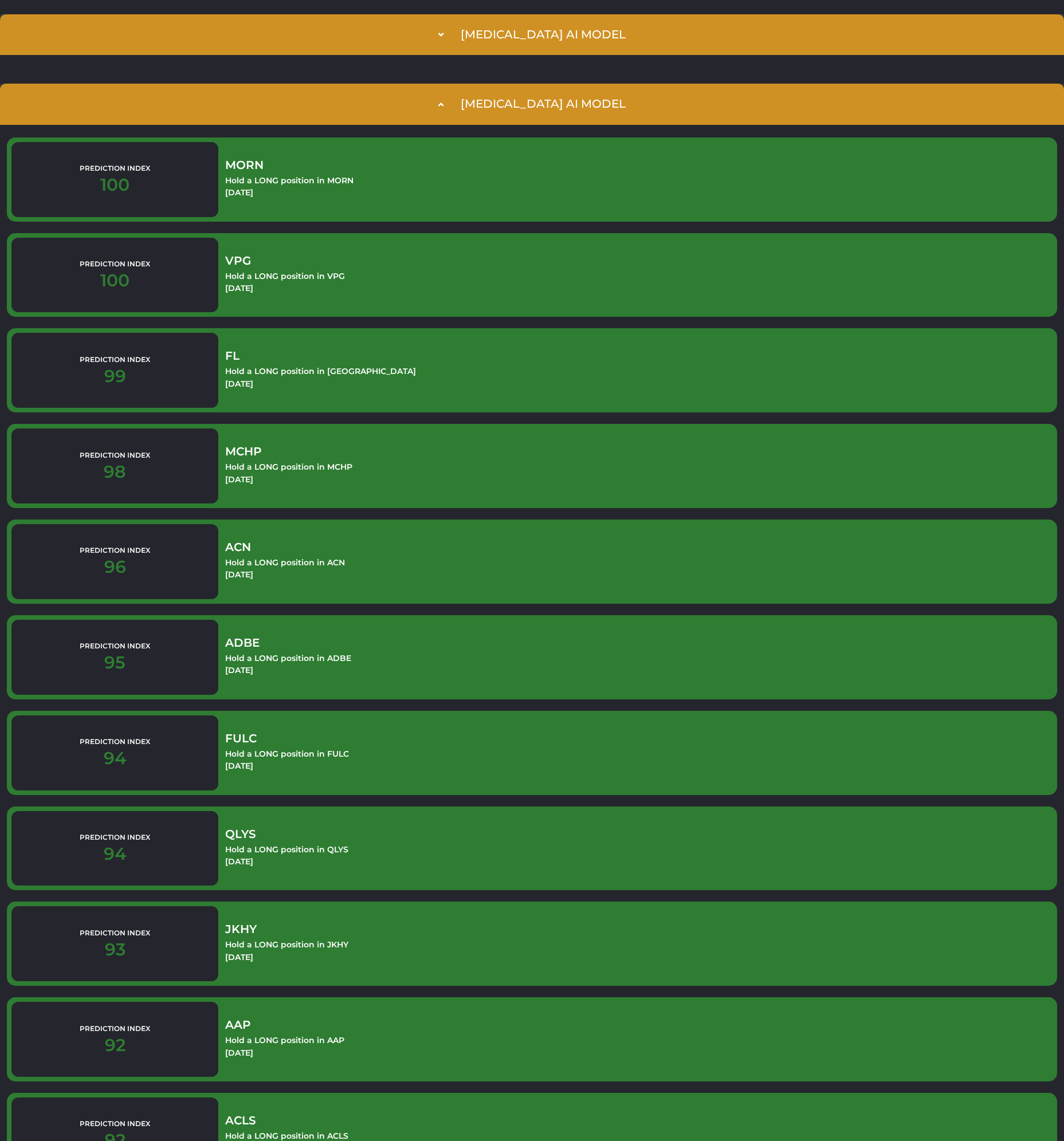
click at [381, 98] on summary "[MEDICAL_DATA] AI Model" at bounding box center [532, 104] width 1064 height 41
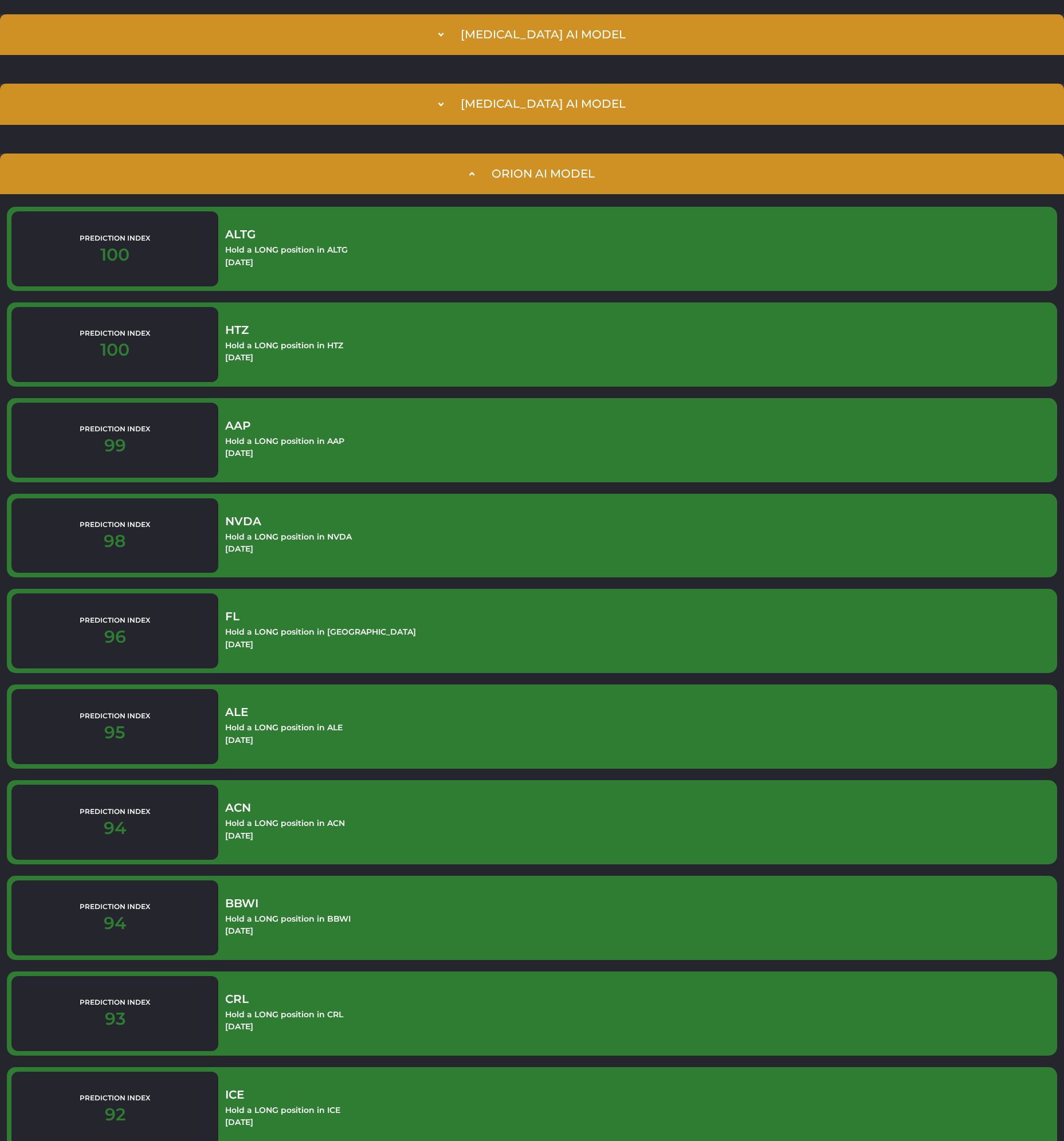
click at [385, 175] on summary "Orion AI Model" at bounding box center [532, 173] width 1064 height 41
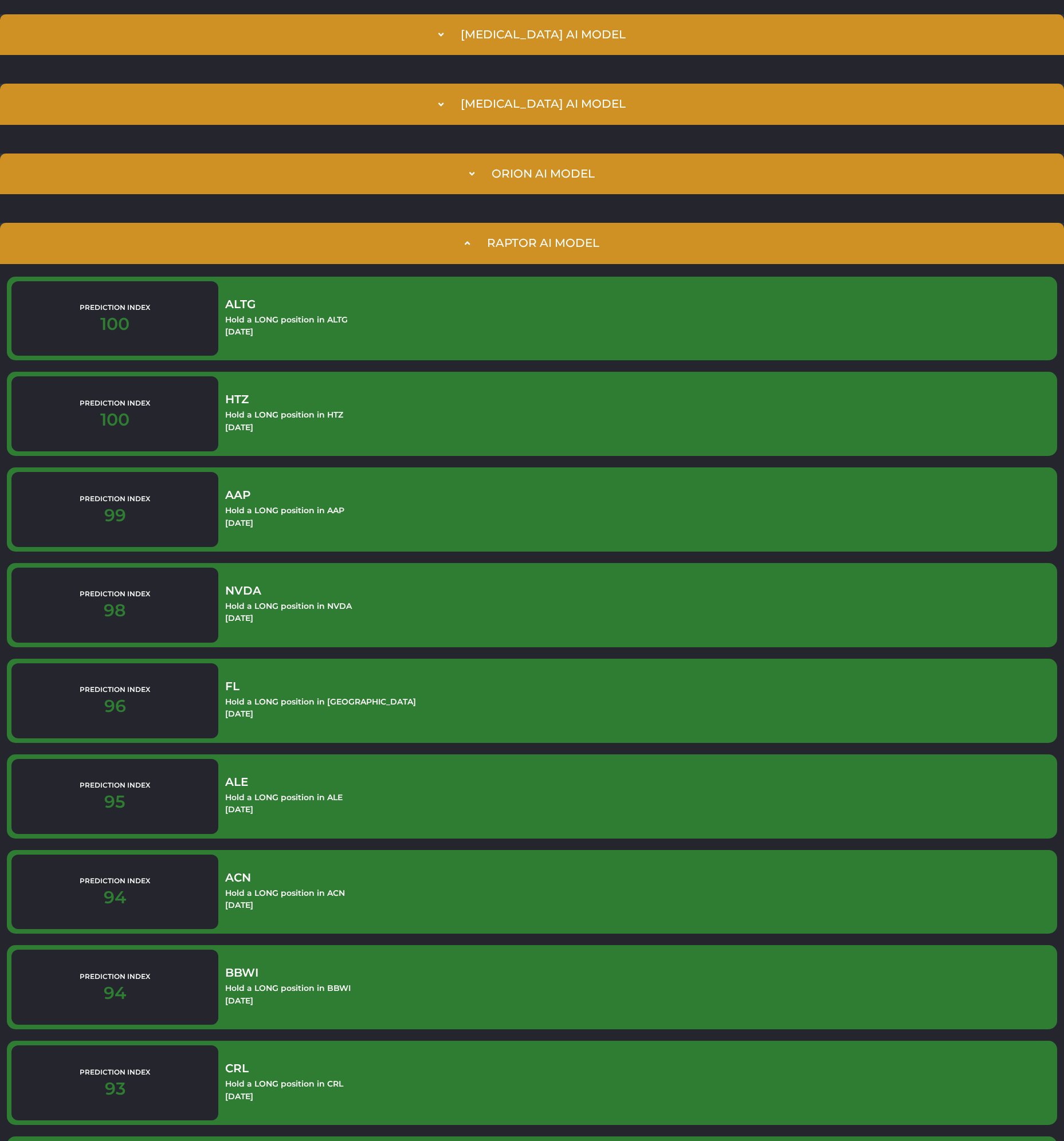
click at [378, 243] on summary "Raptor AI Model" at bounding box center [532, 243] width 1064 height 41
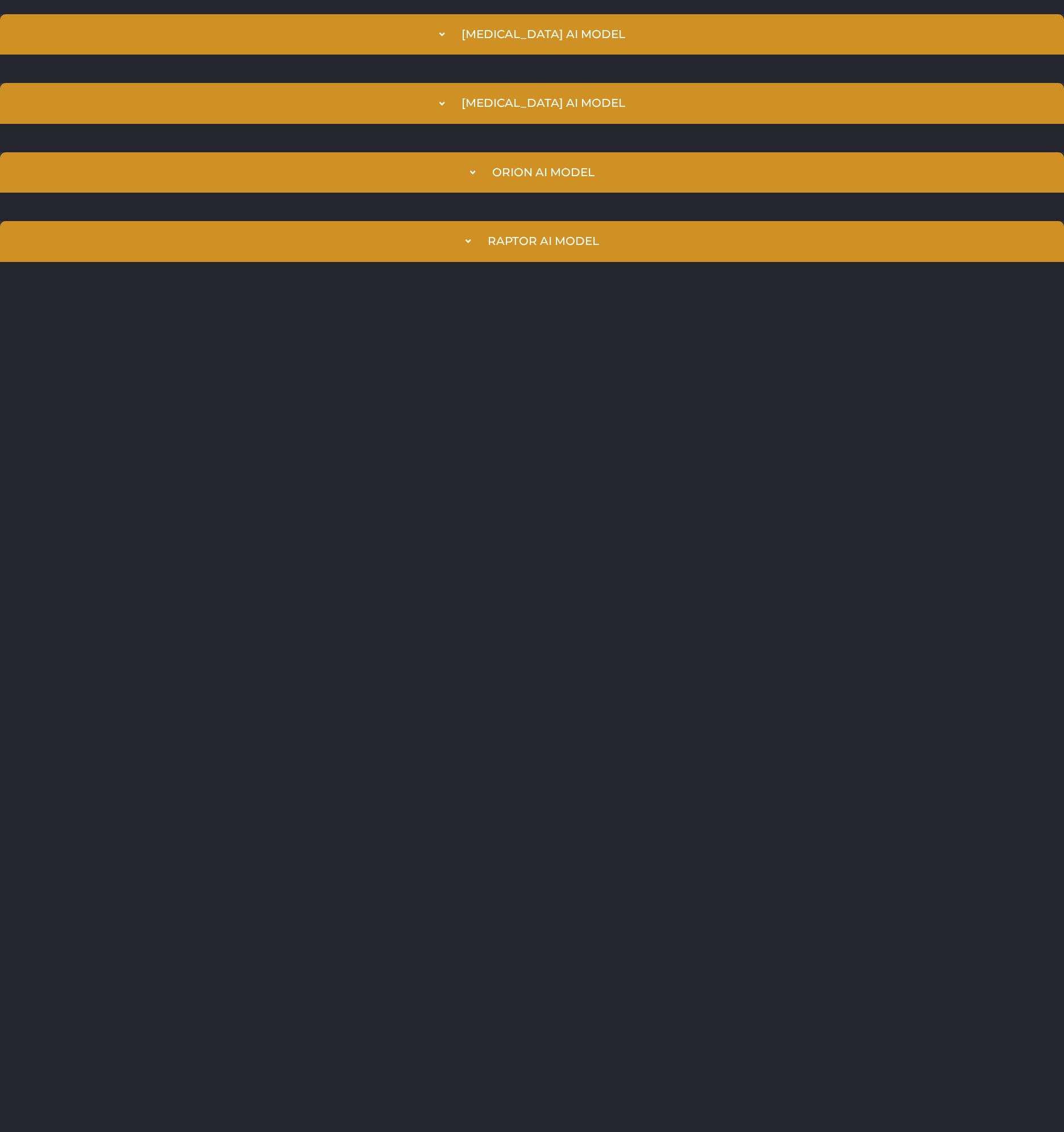
click at [823, 276] on html "[MEDICAL_DATA] AI Model Prediction Index 100 MORN Hold a LONG position in MORN …" at bounding box center [532, 138] width 1064 height 276
drag, startPoint x: 540, startPoint y: 436, endPoint x: 505, endPoint y: 323, distance: 118.3
click at [538, 276] on html "[MEDICAL_DATA] AI Model Prediction Index 100 MORN Hold a LONG position in MORN …" at bounding box center [532, 138] width 1064 height 276
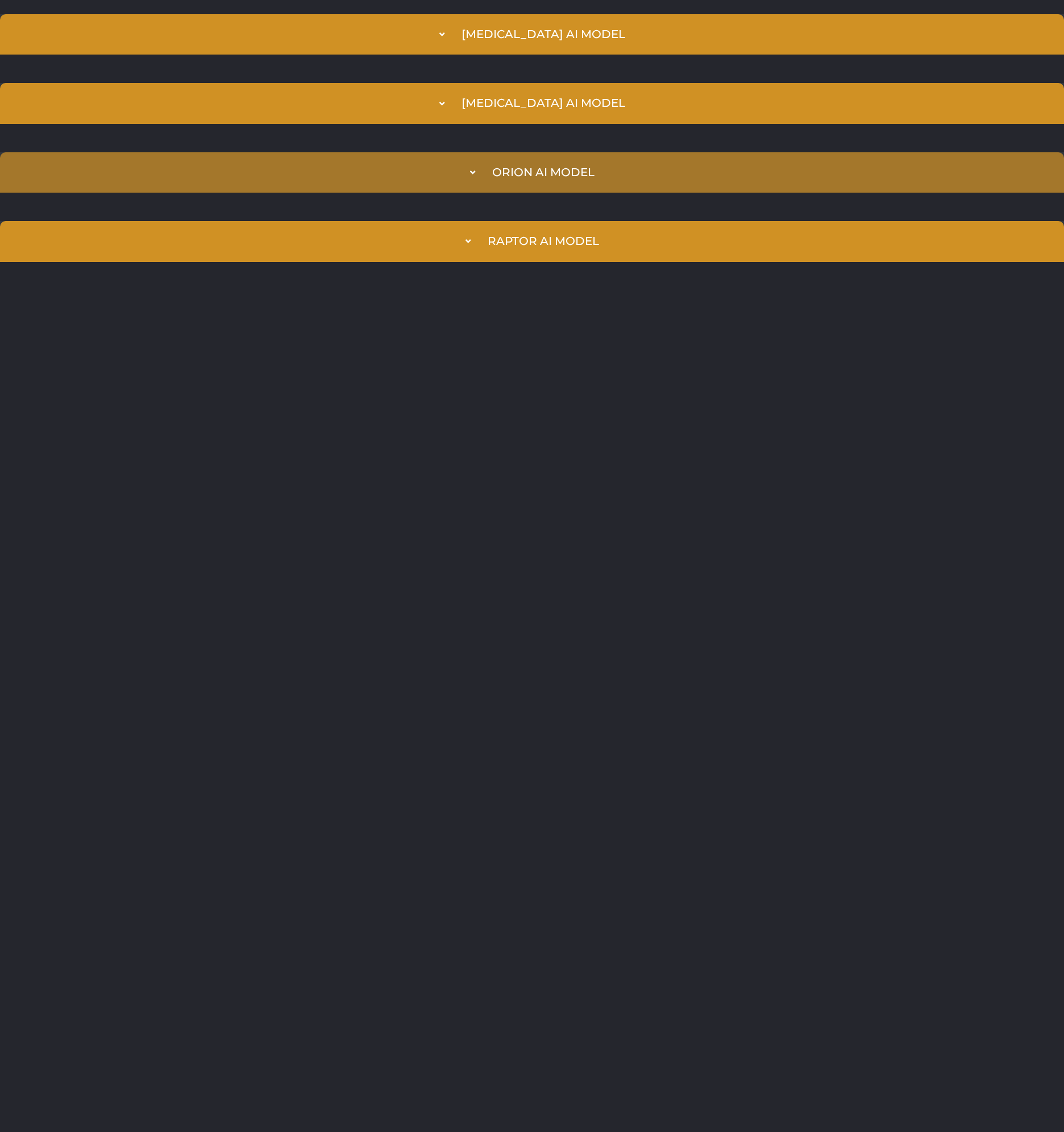
click at [621, 175] on summary "Orion AI Model" at bounding box center [532, 172] width 1064 height 40
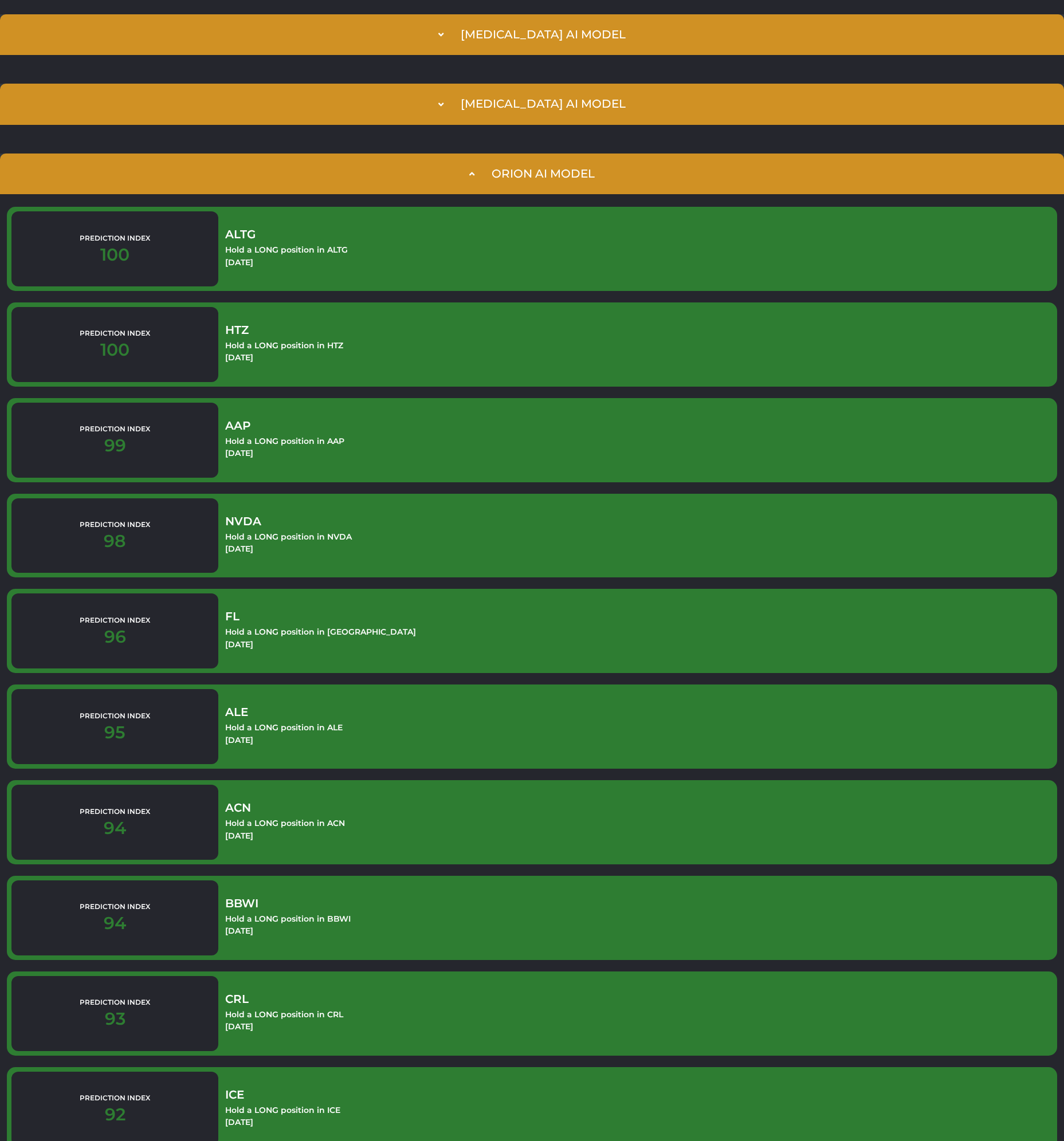
click at [627, 172] on summary "Orion AI Model" at bounding box center [532, 173] width 1064 height 41
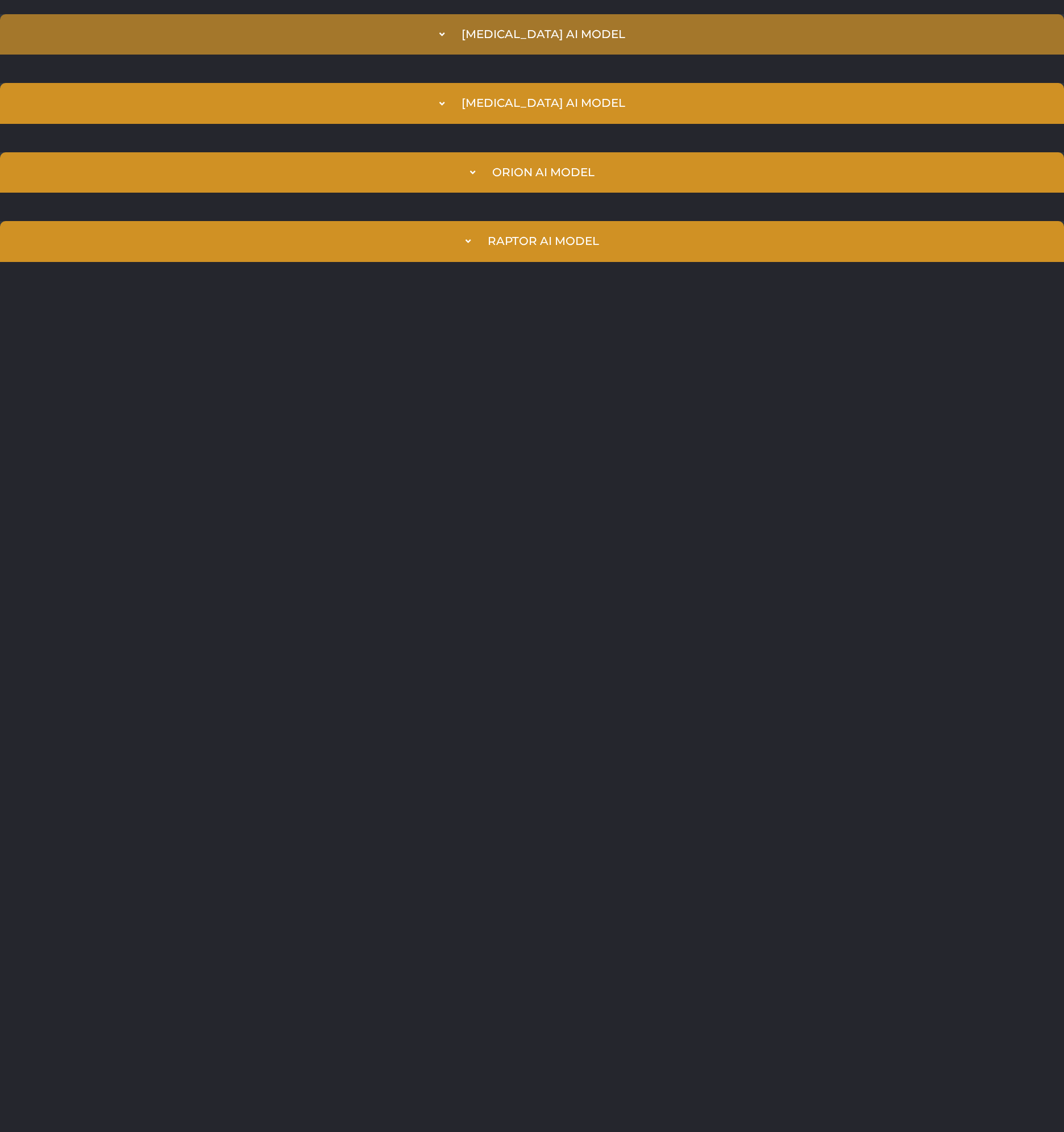
click at [565, 37] on div "[MEDICAL_DATA] AI Model" at bounding box center [543, 35] width 164 height 13
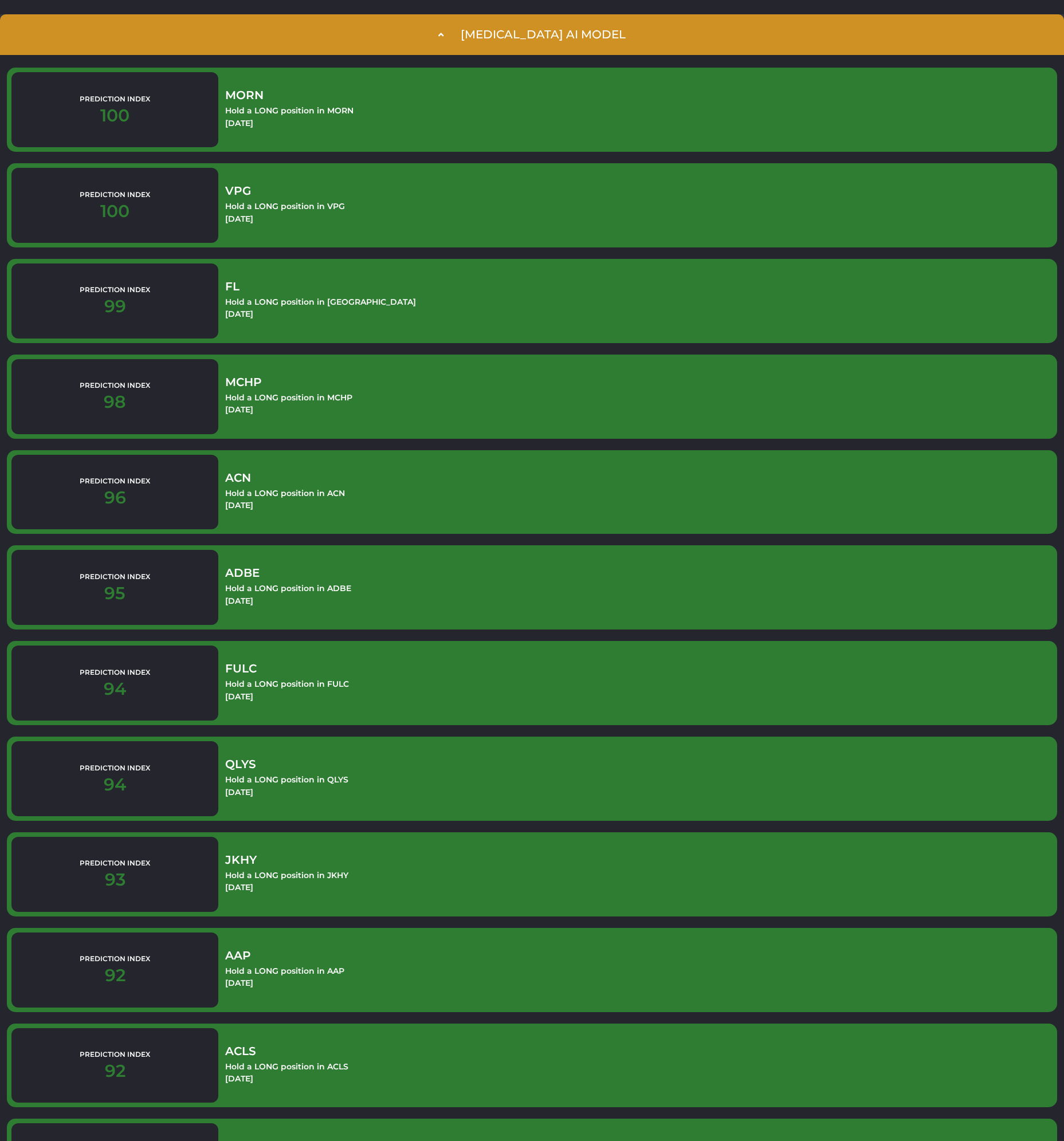
click at [570, 37] on div "[MEDICAL_DATA] AI Model" at bounding box center [542, 35] width 165 height 13
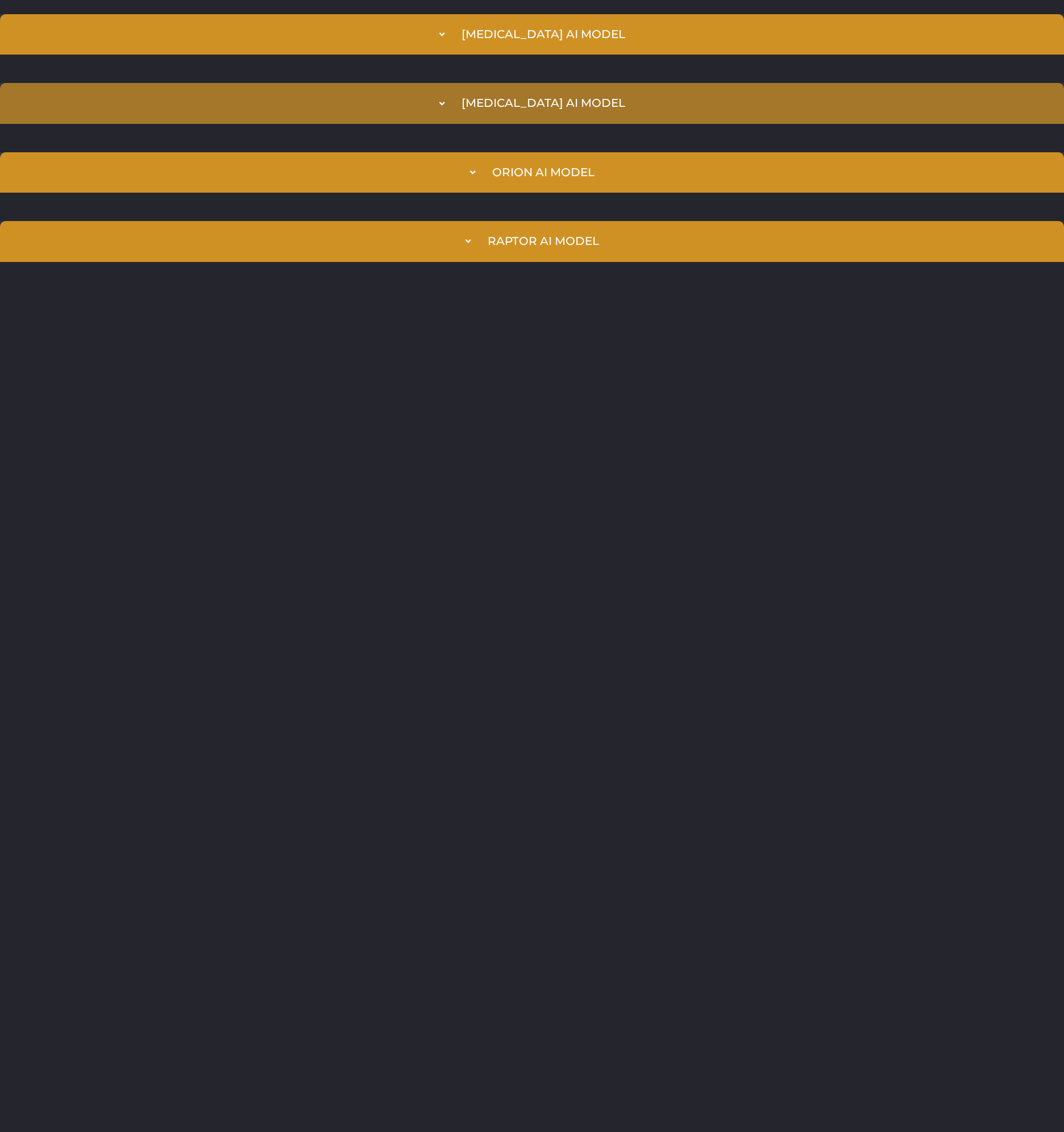
click at [580, 111] on summary "[MEDICAL_DATA] AI Model" at bounding box center [532, 103] width 1064 height 40
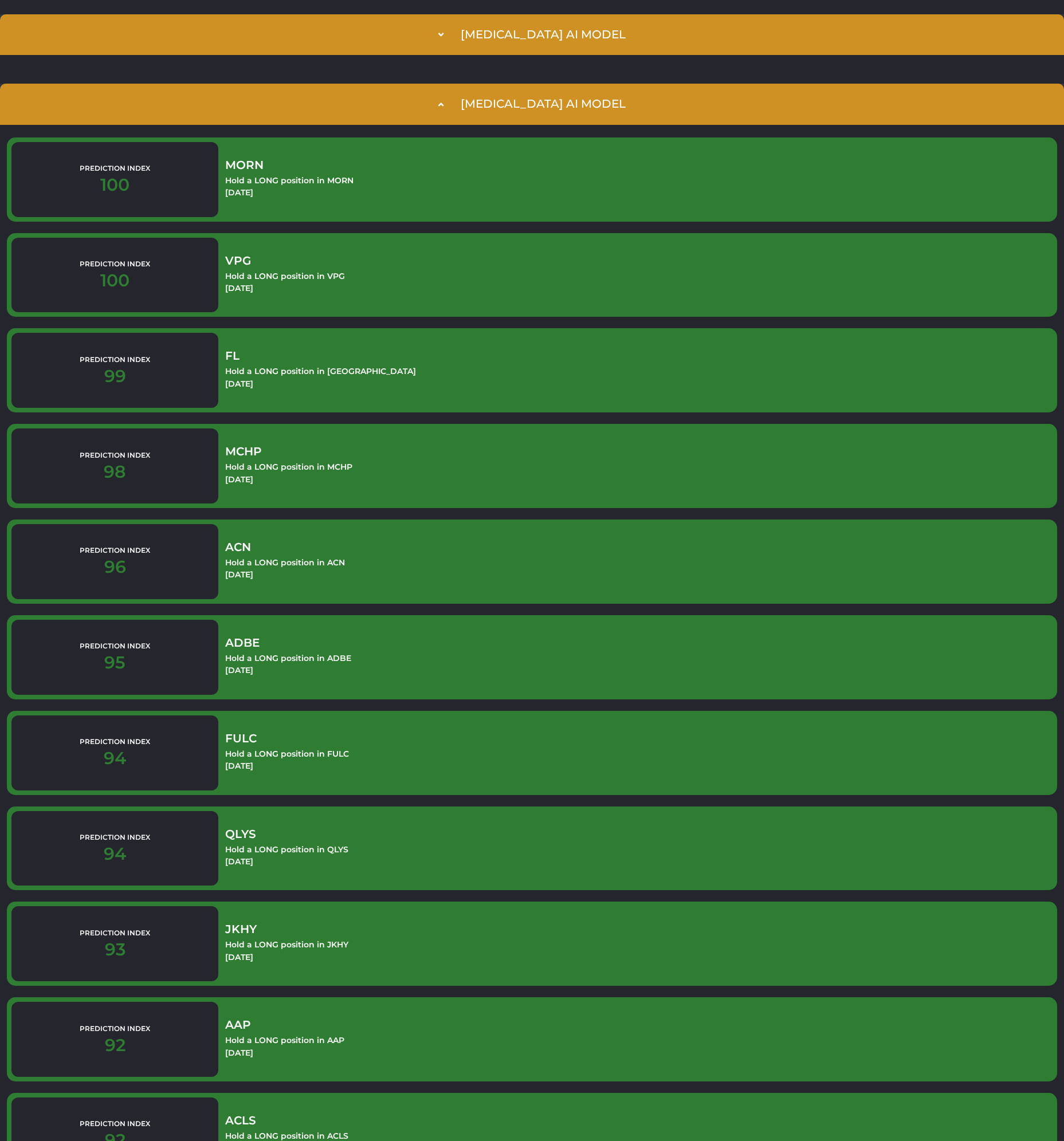
click at [582, 108] on div "[MEDICAL_DATA] AI Model" at bounding box center [542, 104] width 165 height 13
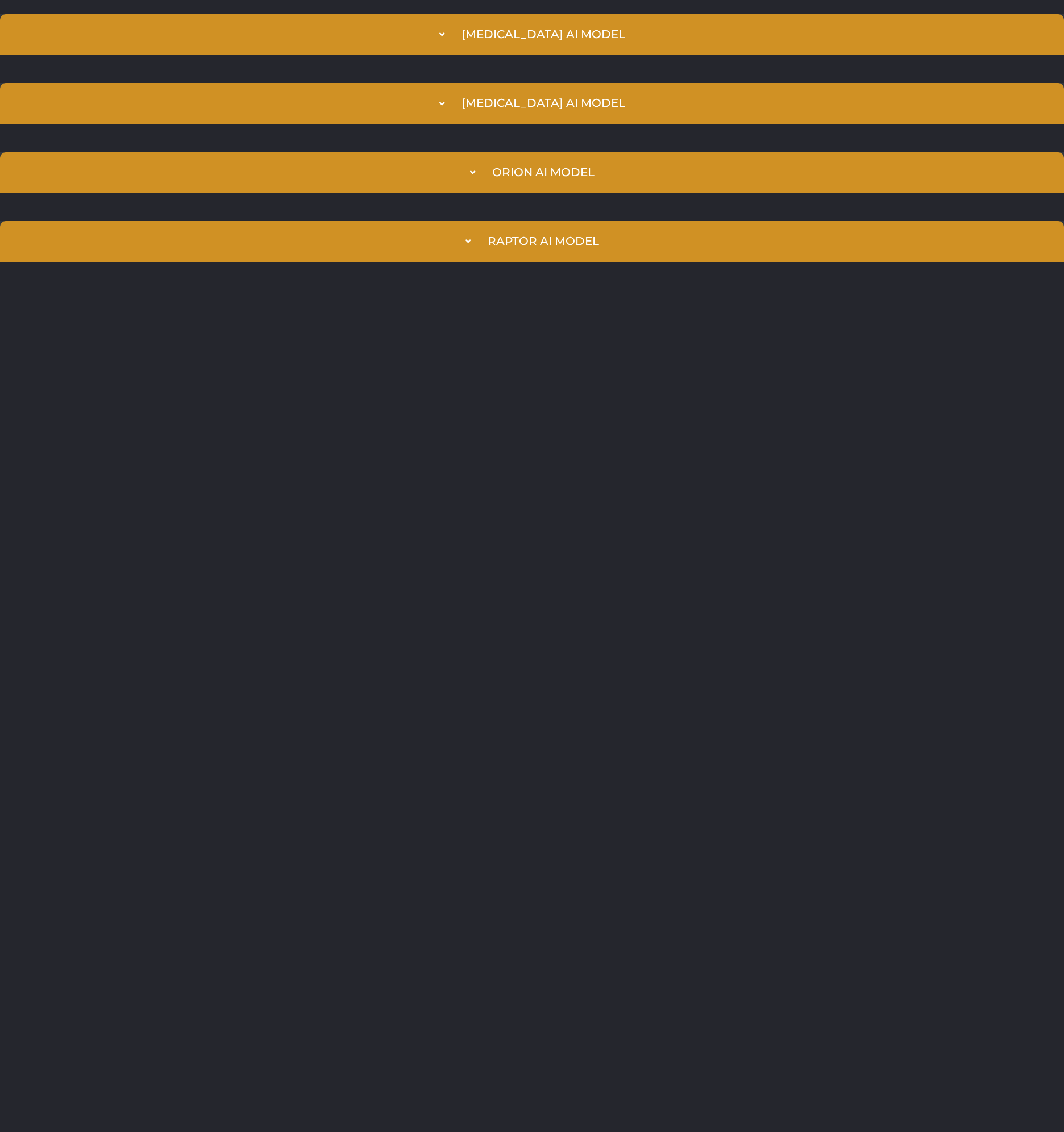
click at [731, 276] on html "[MEDICAL_DATA] AI Model Prediction Index 100 MORN Hold a LONG position in MORN …" at bounding box center [532, 138] width 1064 height 276
click at [427, 276] on html "[MEDICAL_DATA] AI Model Prediction Index 100 MORN Hold a LONG position in MORN …" at bounding box center [532, 138] width 1064 height 276
click at [220, 276] on html "[MEDICAL_DATA] AI Model Prediction Index 100 MORN Hold a LONG position in MORN …" at bounding box center [532, 138] width 1064 height 276
